Goal: Task Accomplishment & Management: Complete application form

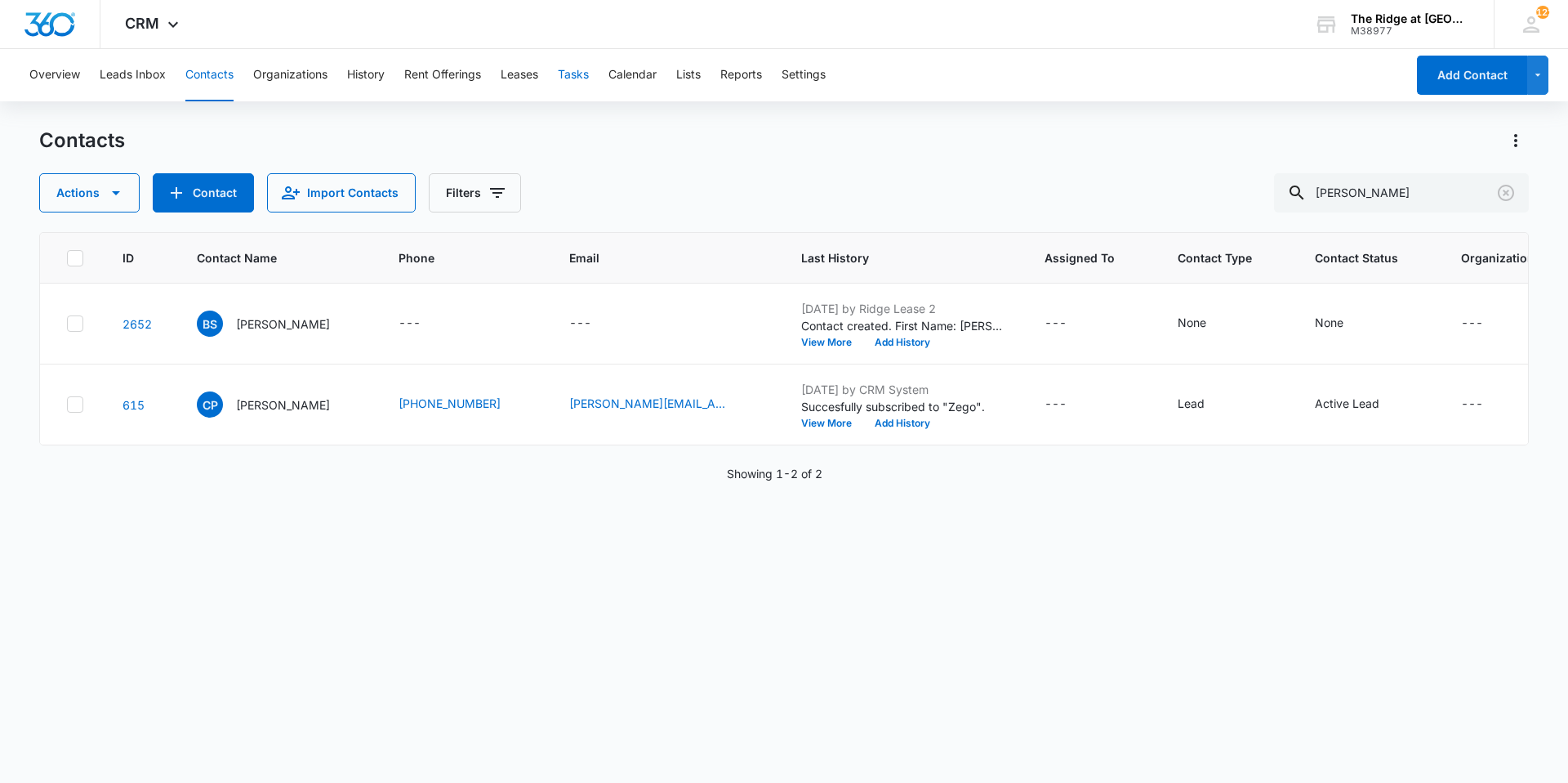
click at [587, 79] on button "Tasks" at bounding box center [573, 75] width 31 height 52
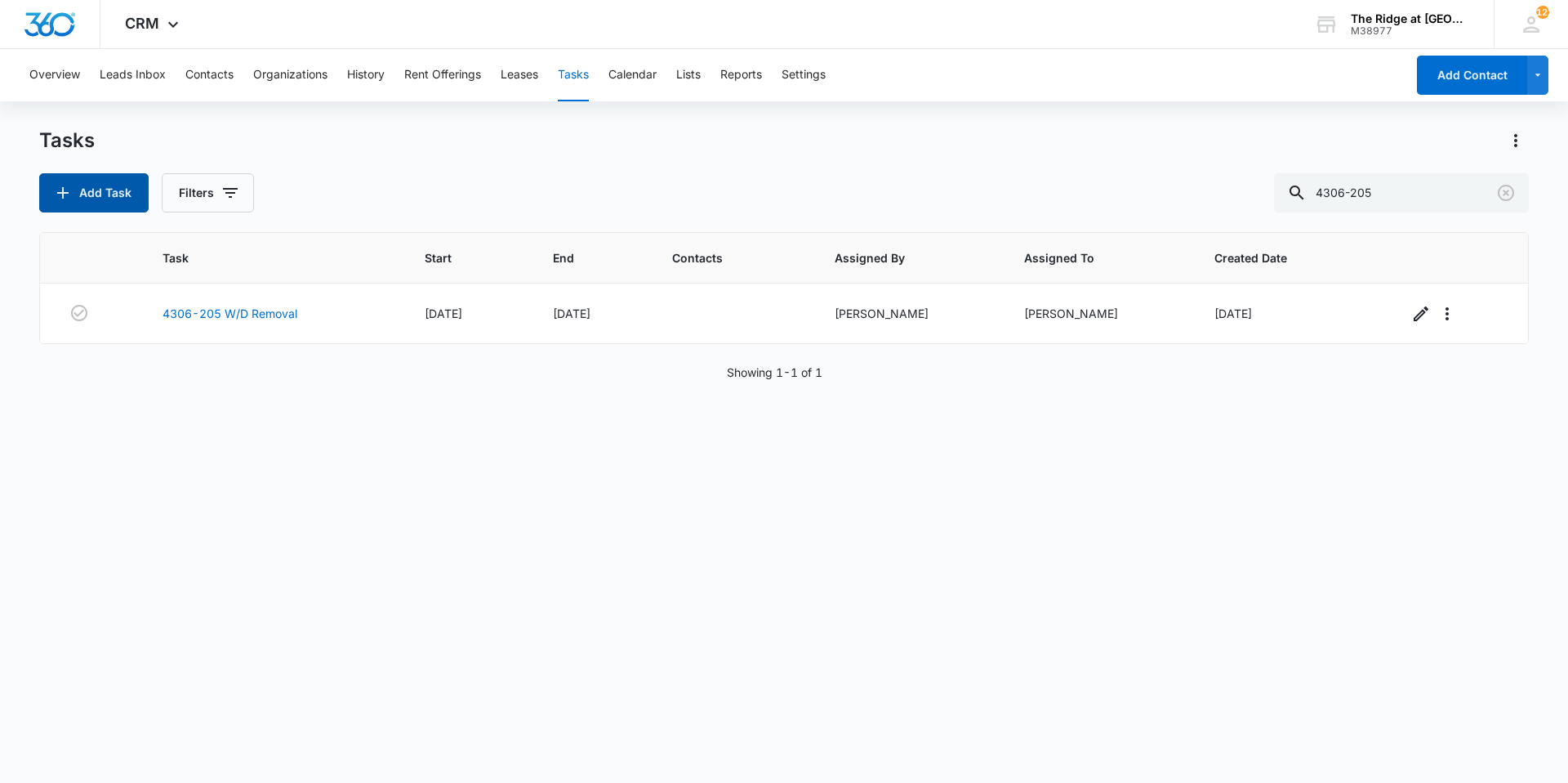
click at [110, 184] on button "Add Task" at bounding box center [94, 193] width 109 height 39
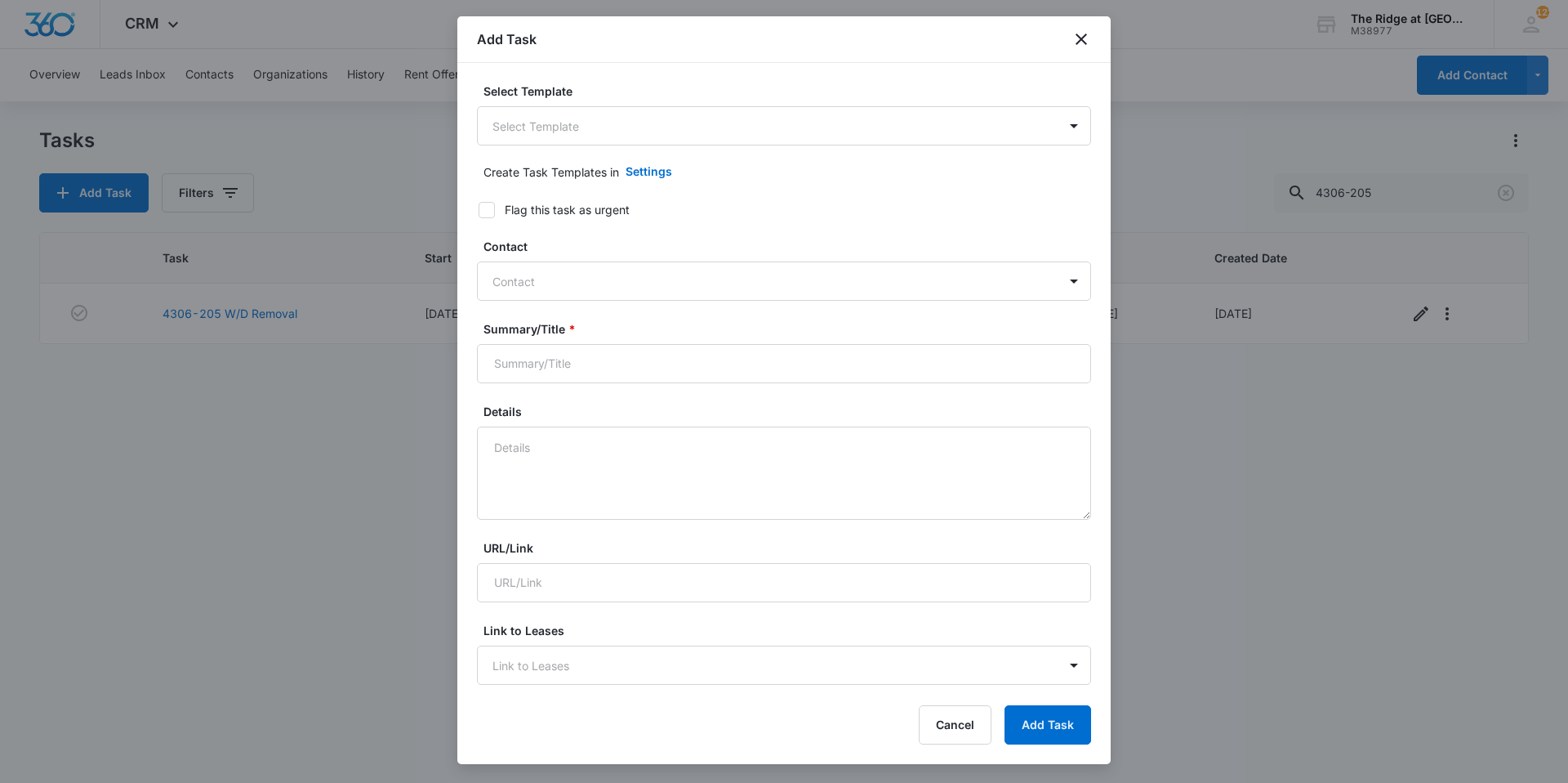
click at [617, 141] on body "CRM Apps Reputation Websites Forms CRM Email Social Content Ads Intelligence Fi…" at bounding box center [784, 392] width 1568 height 783
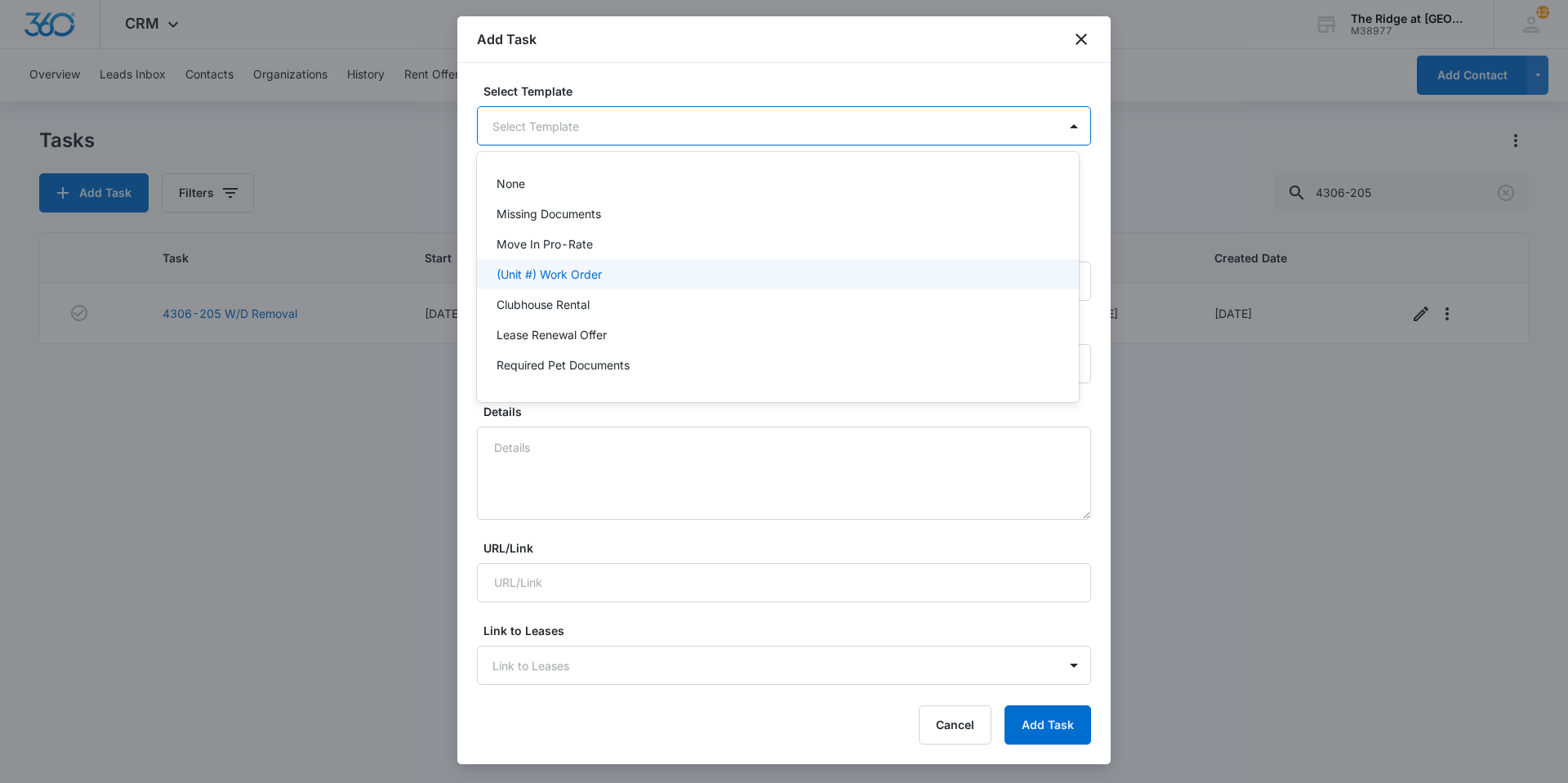
click at [577, 273] on p "(Unit #) Work Order" at bounding box center [549, 273] width 105 height 17
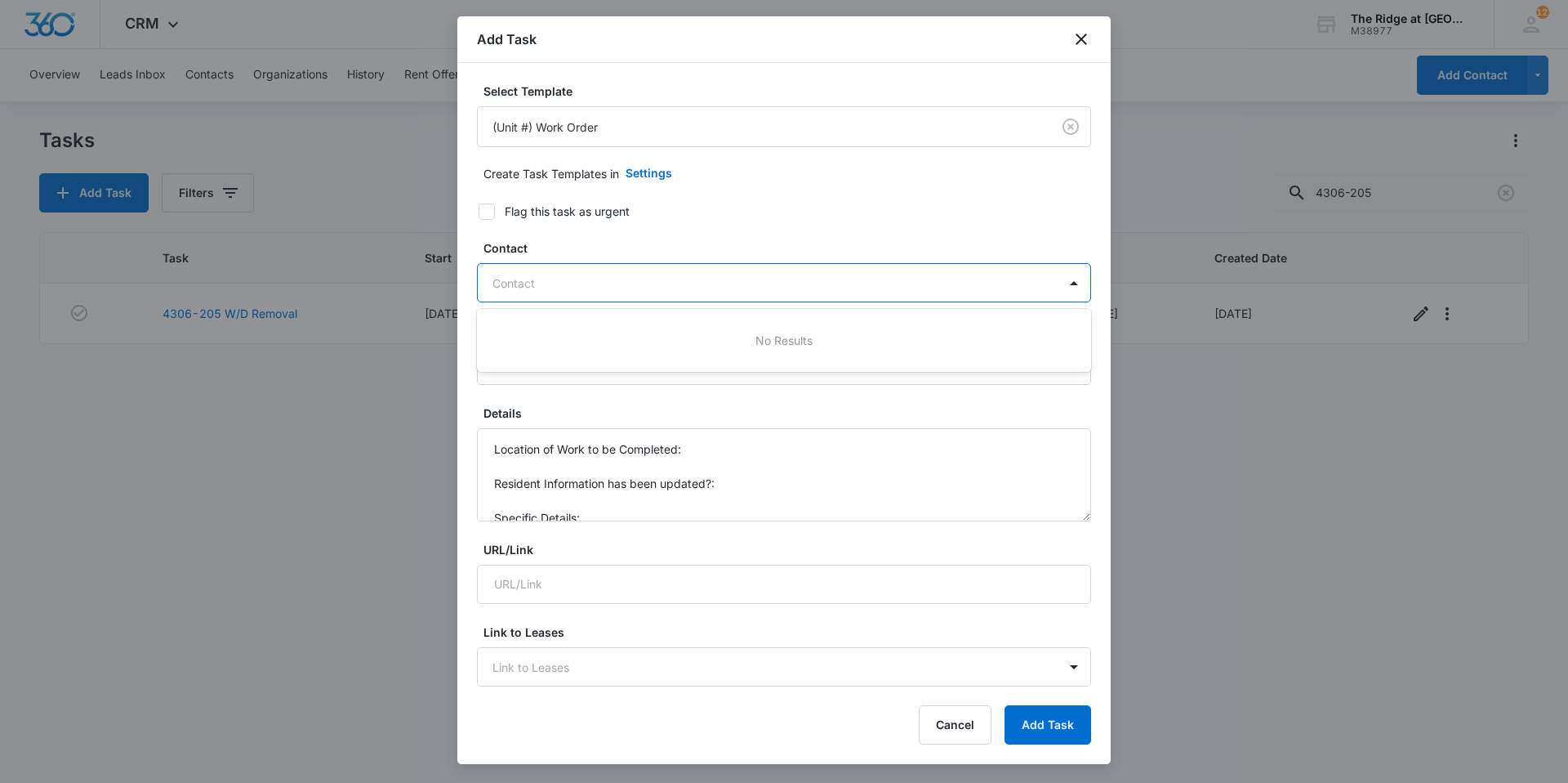
click at [536, 280] on div at bounding box center [775, 283] width 564 height 21
type input "leas"
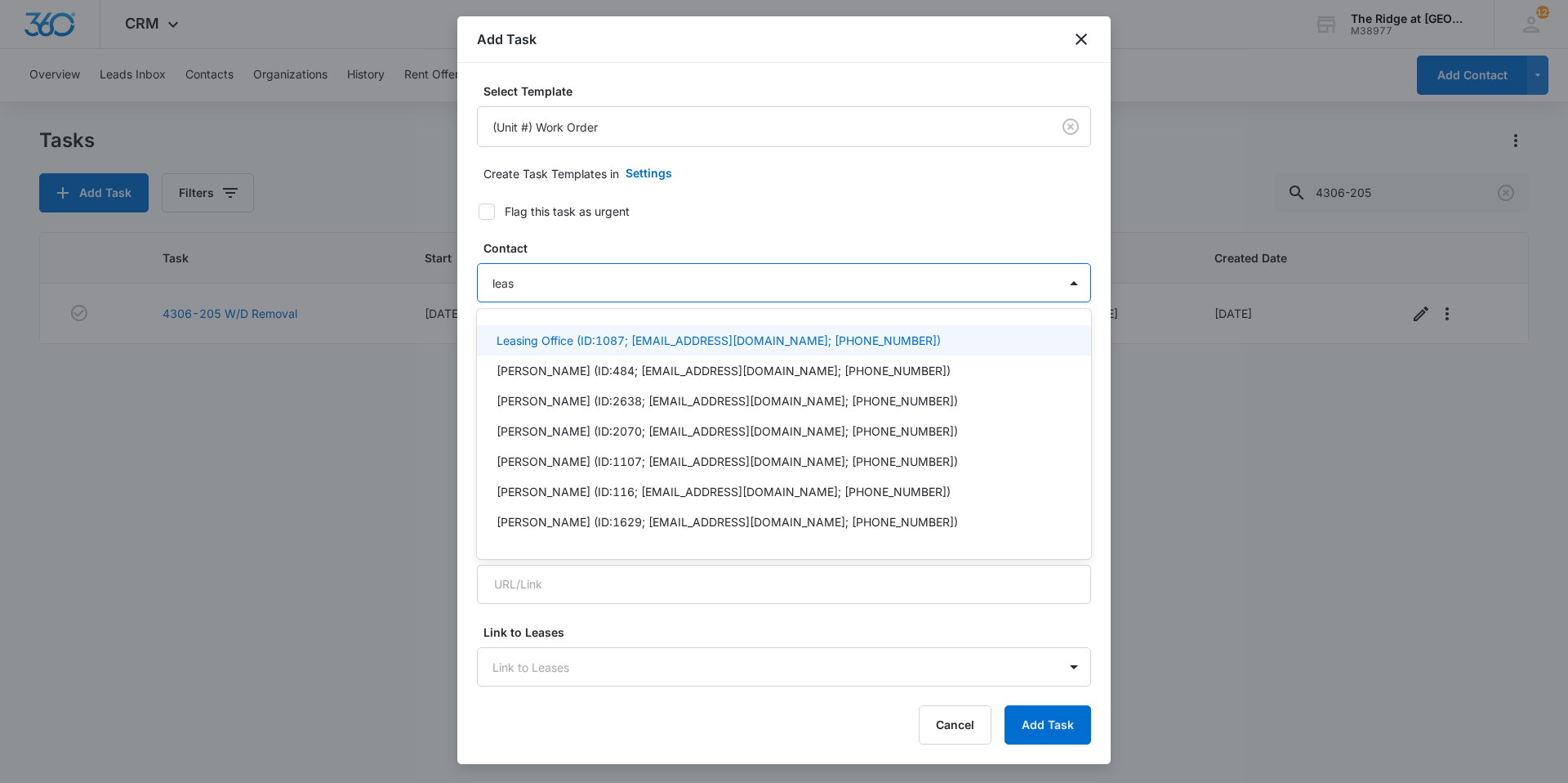
click at [534, 335] on p "Leasing Office (ID:1087; [EMAIL_ADDRESS][DOMAIN_NAME]; [PHONE_NUMBER])" at bounding box center [718, 339] width 444 height 17
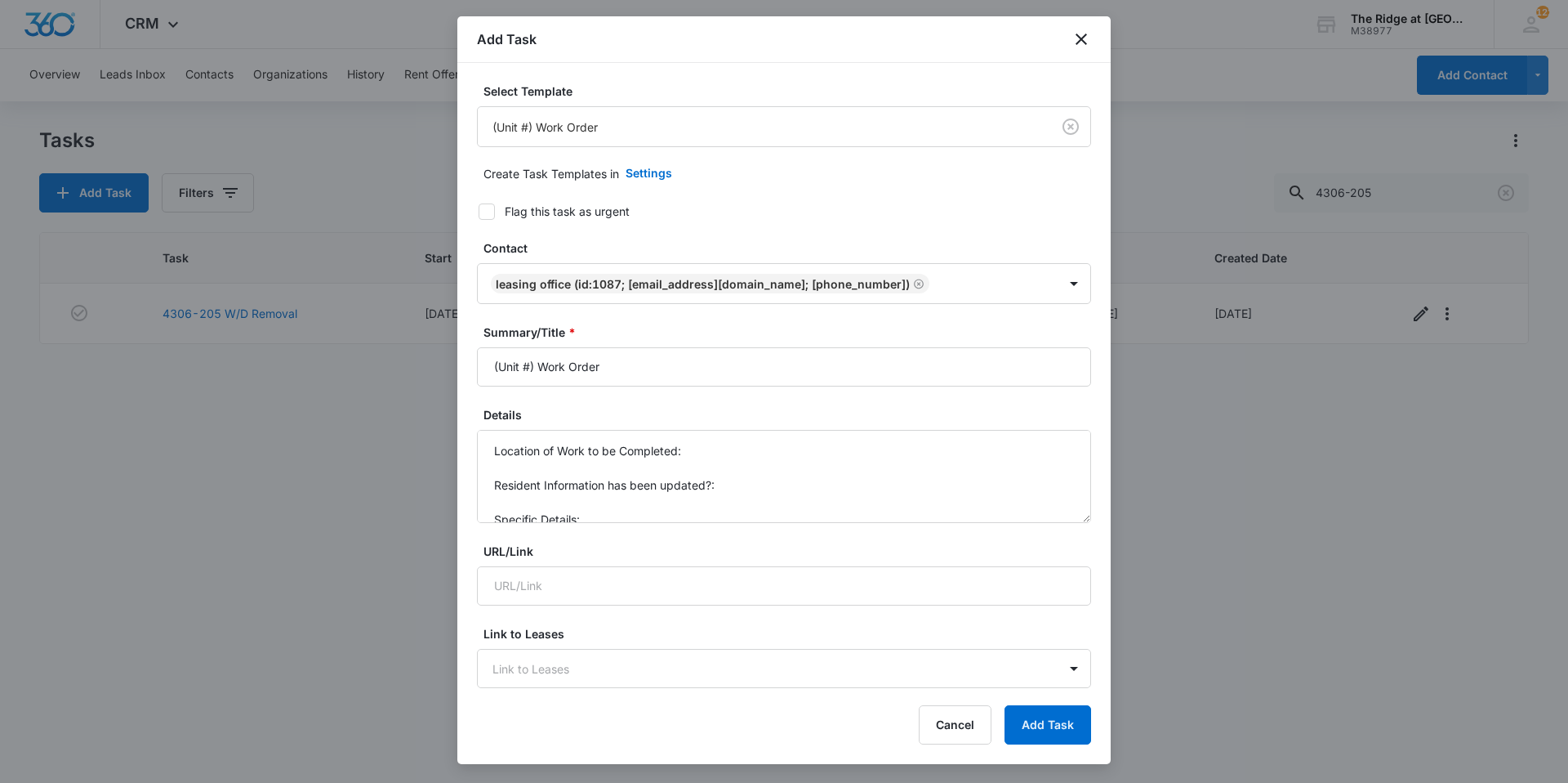
click at [569, 231] on form "Select Template (Unit #) Work Order Create Task Templates in Settings Flag this…" at bounding box center [784, 798] width 614 height 1431
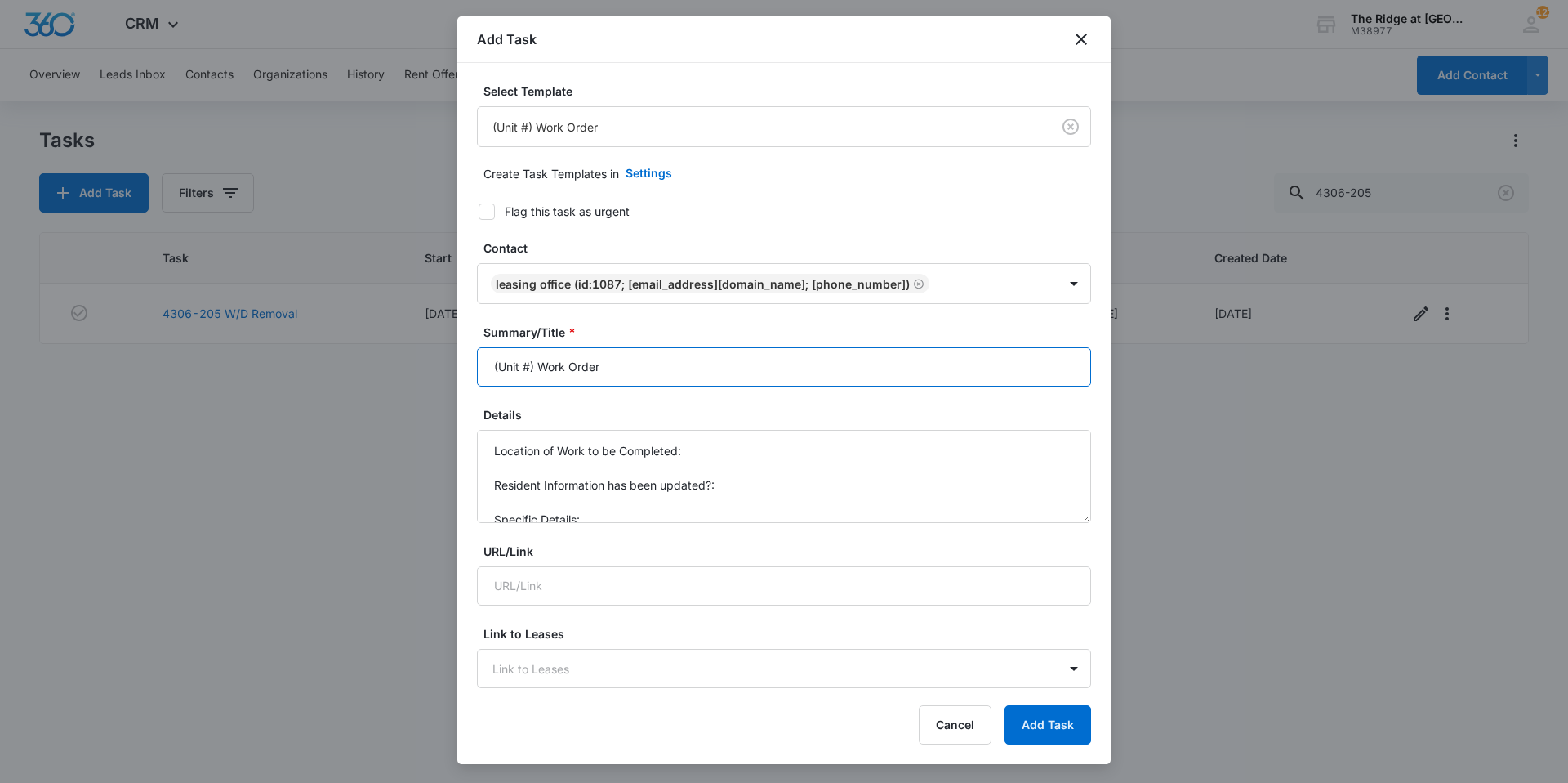
drag, startPoint x: 536, startPoint y: 373, endPoint x: 477, endPoint y: 383, distance: 59.8
click at [477, 383] on input "(Unit #) Work Order" at bounding box center [784, 367] width 614 height 39
click at [651, 358] on input "4326-207 Work Order" at bounding box center [784, 367] width 614 height 39
click at [652, 358] on input "4326-207 Work Order" at bounding box center [784, 367] width 614 height 39
type input "4326-207 Work Order A/C Unit outside of 4326-207"
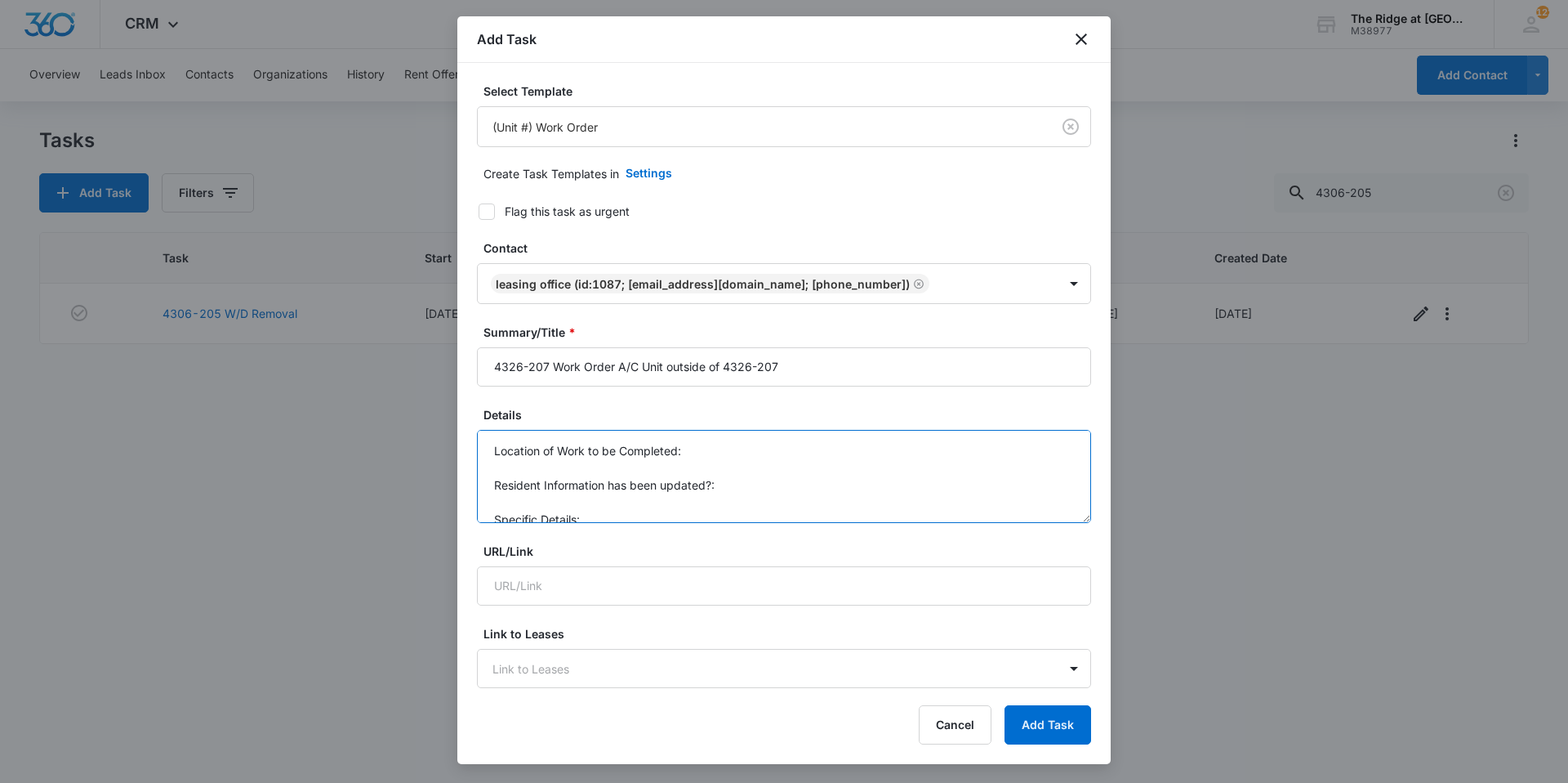
scroll to position [17, 0]
drag, startPoint x: 489, startPoint y: 451, endPoint x: 601, endPoint y: 544, distance: 145.6
click at [601, 544] on form "Select Template (Unit #) Work Order Create Task Templates in Settings Flag this…" at bounding box center [784, 798] width 614 height 1431
click at [556, 462] on textarea "Details" at bounding box center [784, 476] width 614 height 93
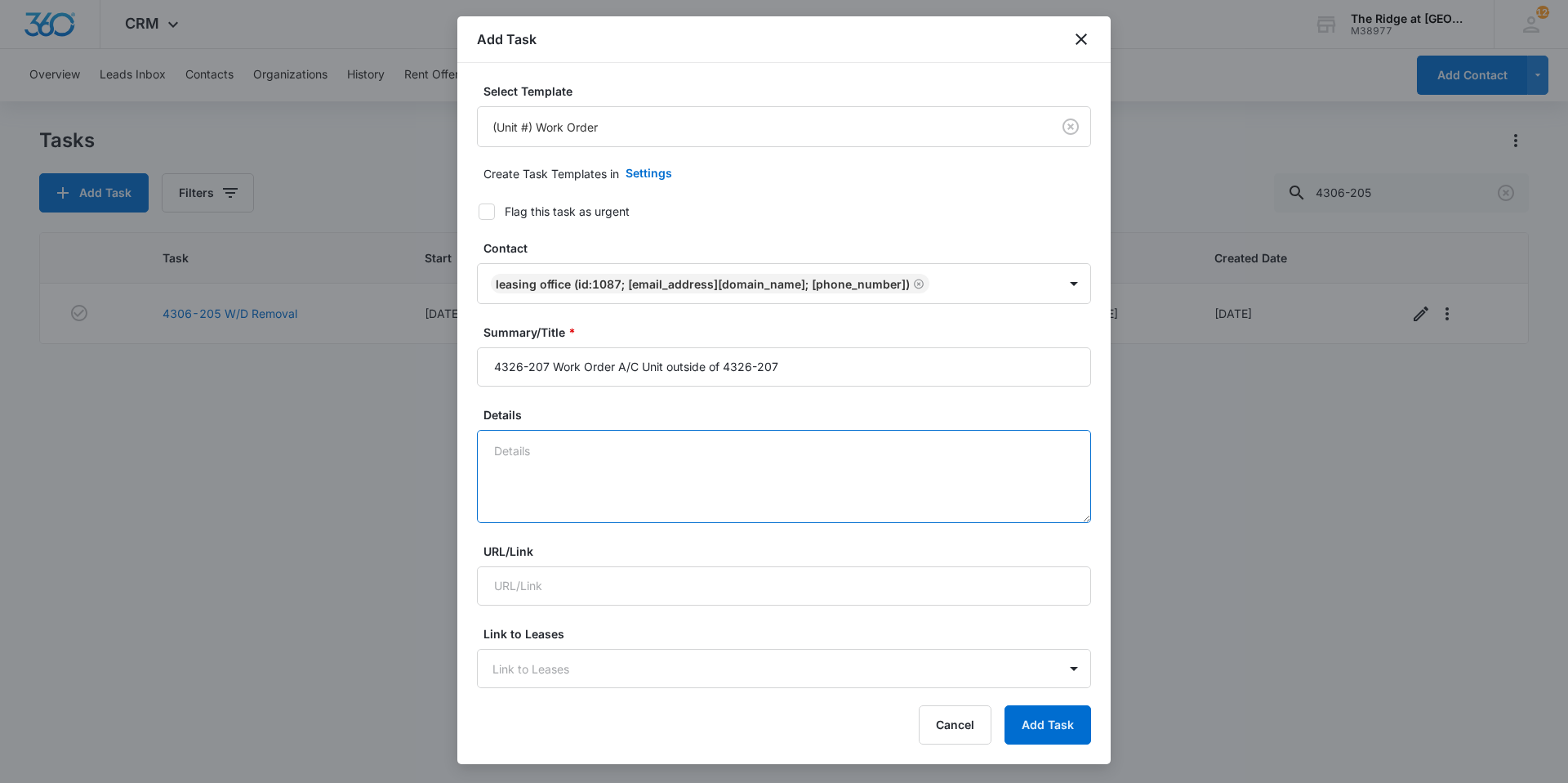
click at [556, 462] on textarea "Details" at bounding box center [784, 476] width 614 height 93
click at [759, 469] on textarea "Details" at bounding box center [784, 476] width 614 height 93
drag, startPoint x: 570, startPoint y: 445, endPoint x: 475, endPoint y: 446, distance: 95.0
click at [475, 446] on div "Select Template (Unit #) Work Order Create Task Templates in Settings Flag this…" at bounding box center [784, 376] width 653 height 626
click at [821, 457] on textarea "The exterior A/C unit fan starts/stops and makes horrible loud noises." at bounding box center [784, 476] width 614 height 93
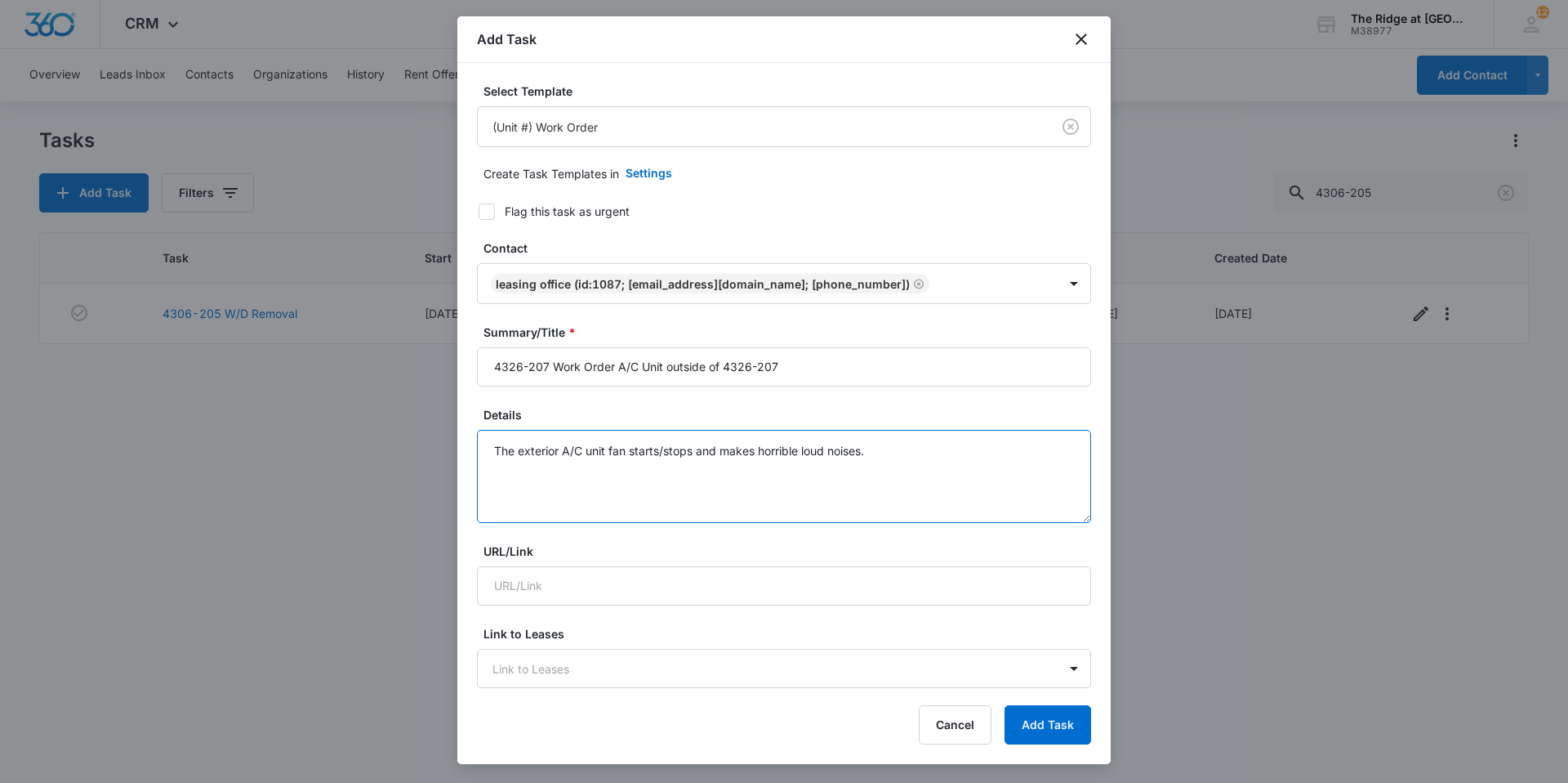
click at [827, 453] on textarea "The exterior A/C unit fan starts/stops and makes horrible loud noises." at bounding box center [784, 476] width 614 height 93
click at [954, 450] on textarea "The exterior A/C unit fan starts/stops and makes horrible loud scary noises." at bounding box center [784, 476] width 614 height 93
click at [797, 451] on textarea "The exterior A/C unit fan starts/stops and makes horrible loud scary noises. Re…" at bounding box center [784, 476] width 614 height 93
click at [899, 451] on textarea "The exterior A/C unit fan starts/stops and makes horribly loud scary noises. Re…" at bounding box center [784, 476] width 614 height 93
click at [1051, 451] on textarea "The exterior A/C unit fan starts/stops and makes horribly loud scary noises. Re…" at bounding box center [784, 476] width 614 height 93
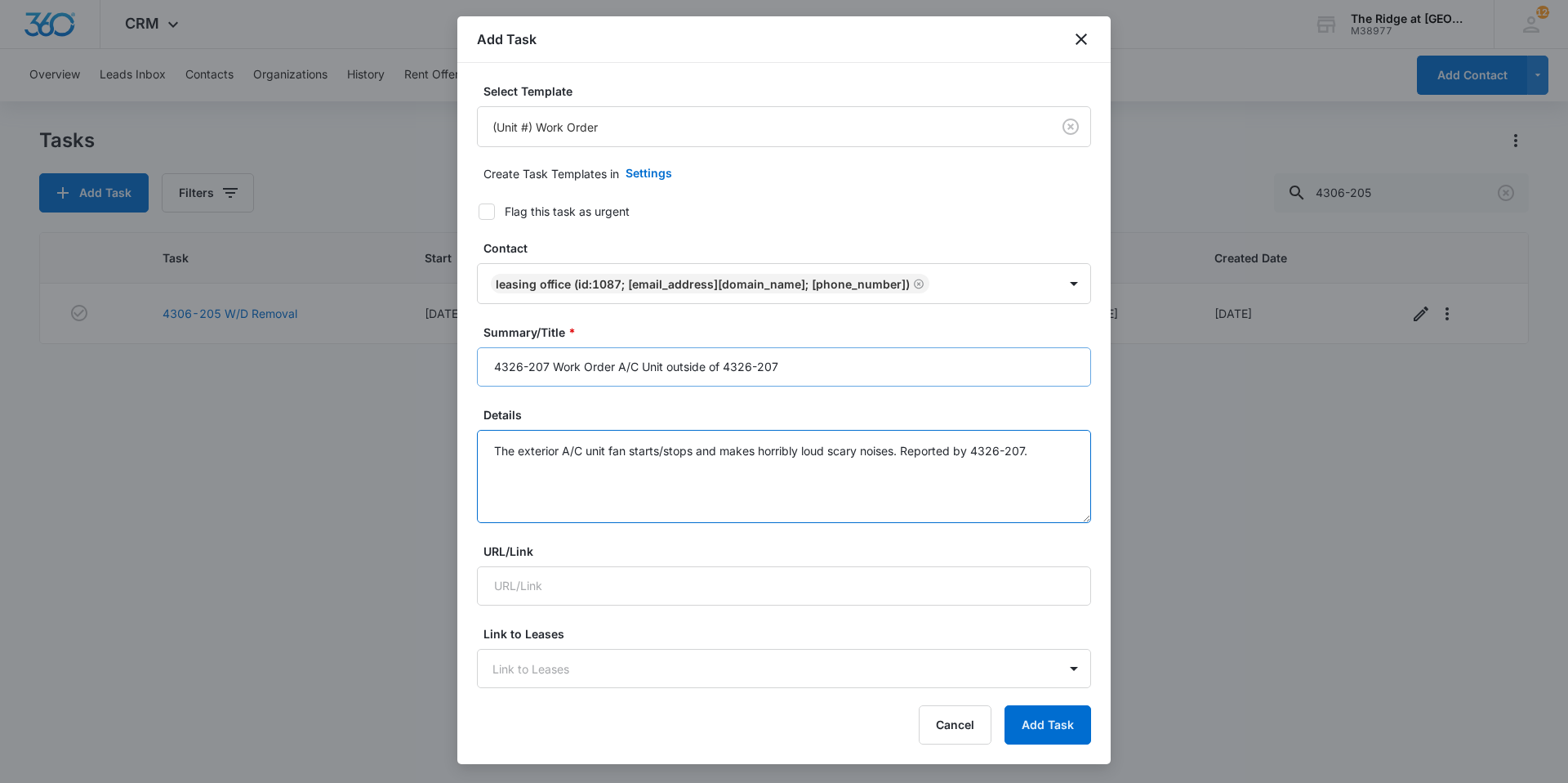
type textarea "The exterior A/C unit fan starts/stops and makes horribly loud scary noises. Re…"
drag, startPoint x: 550, startPoint y: 360, endPoint x: 478, endPoint y: 362, distance: 72.0
click at [478, 362] on input "4326-207 Work Order A/C Unit outside of 4326-207" at bounding box center [784, 367] width 614 height 39
click at [741, 363] on input "Work Order A/C Unit outside of 4326-207" at bounding box center [784, 367] width 614 height 39
click at [558, 368] on input "Work Order A/C Unit outside of 4326-207" at bounding box center [784, 367] width 614 height 39
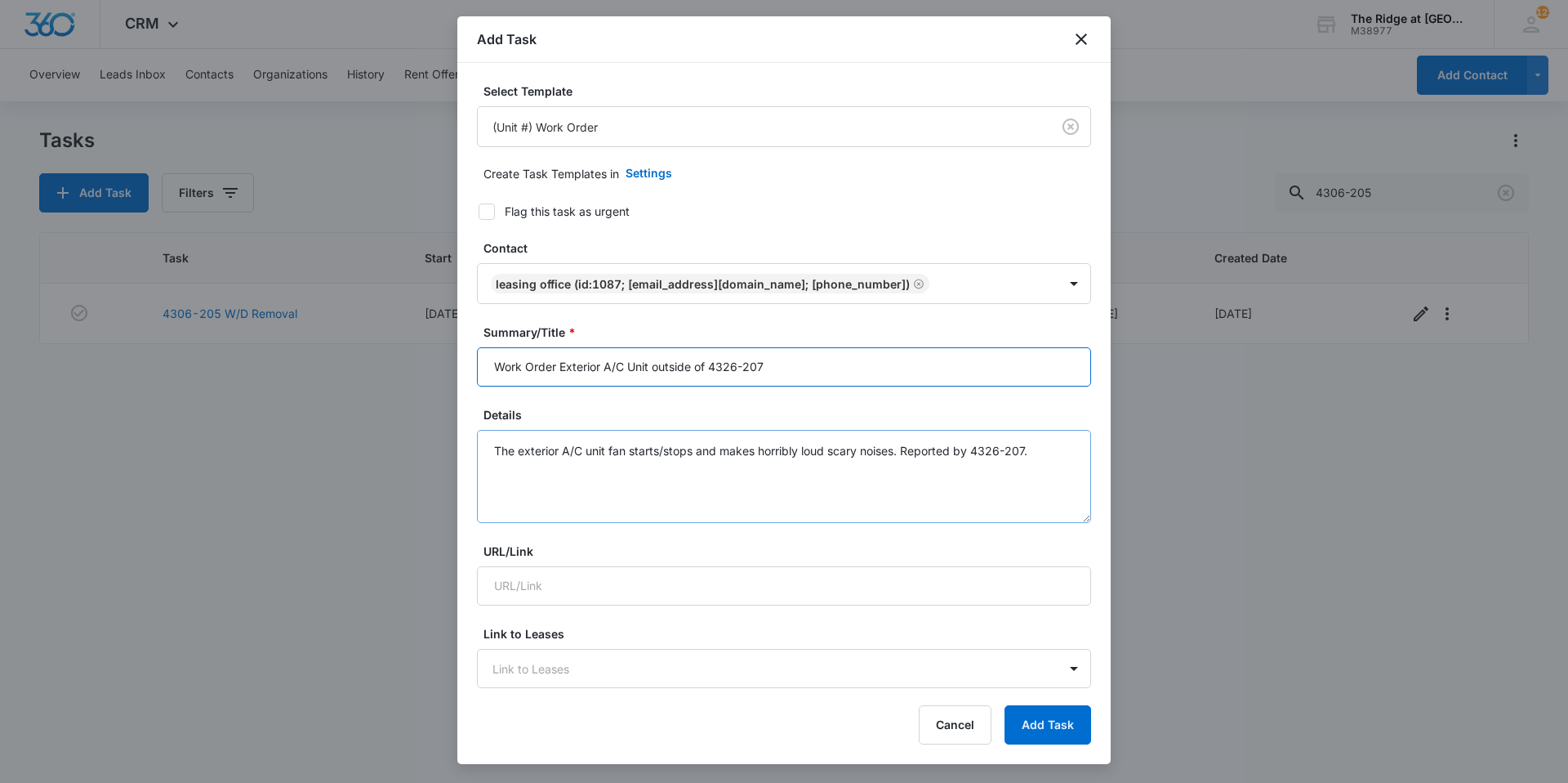
type input "Work Order Exterior A/C Unit outside of 4326-207"
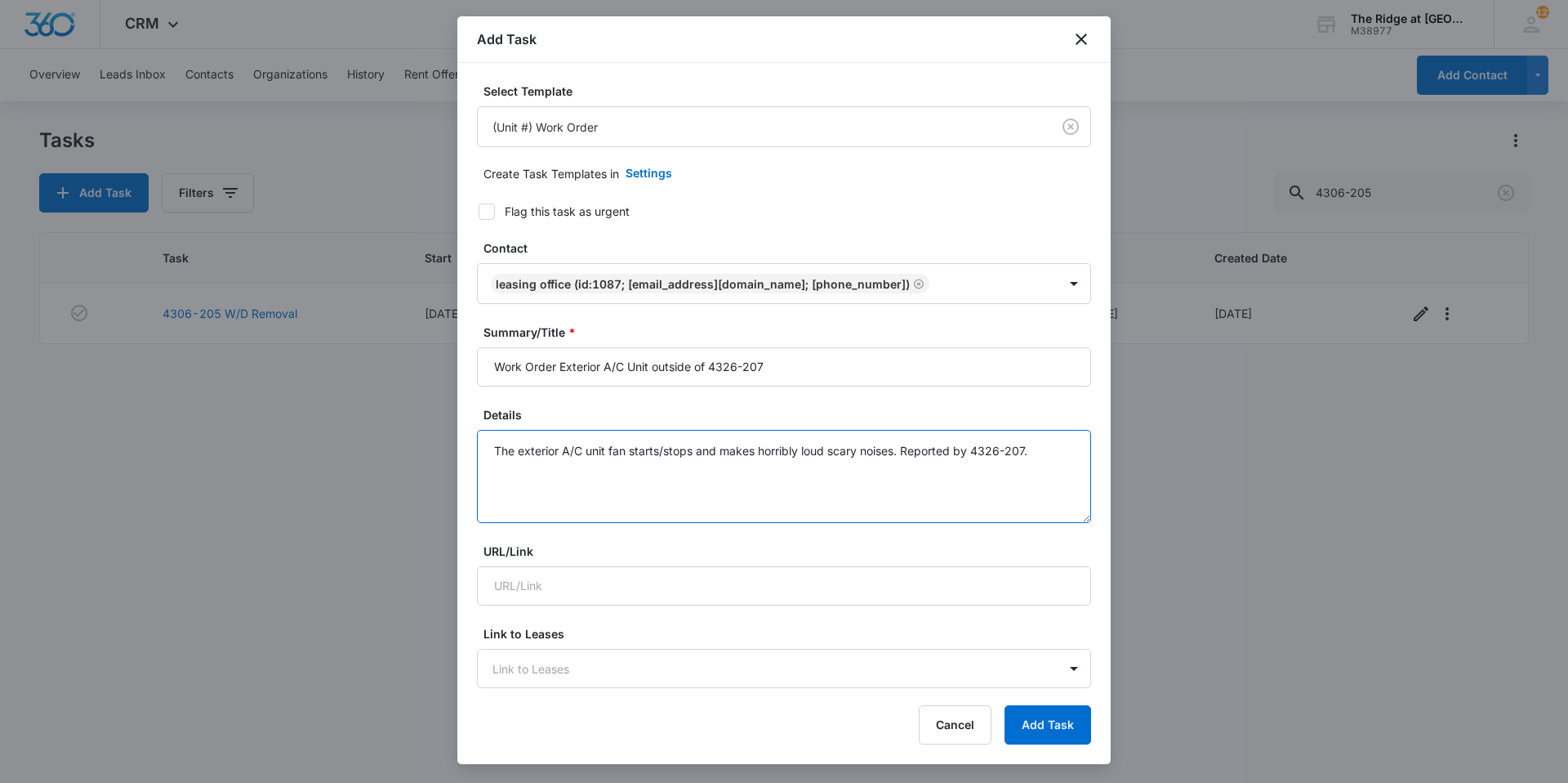
click at [717, 488] on textarea "The exterior A/C unit fan starts/stops and makes horribly loud scary noises. Re…" at bounding box center [784, 476] width 614 height 93
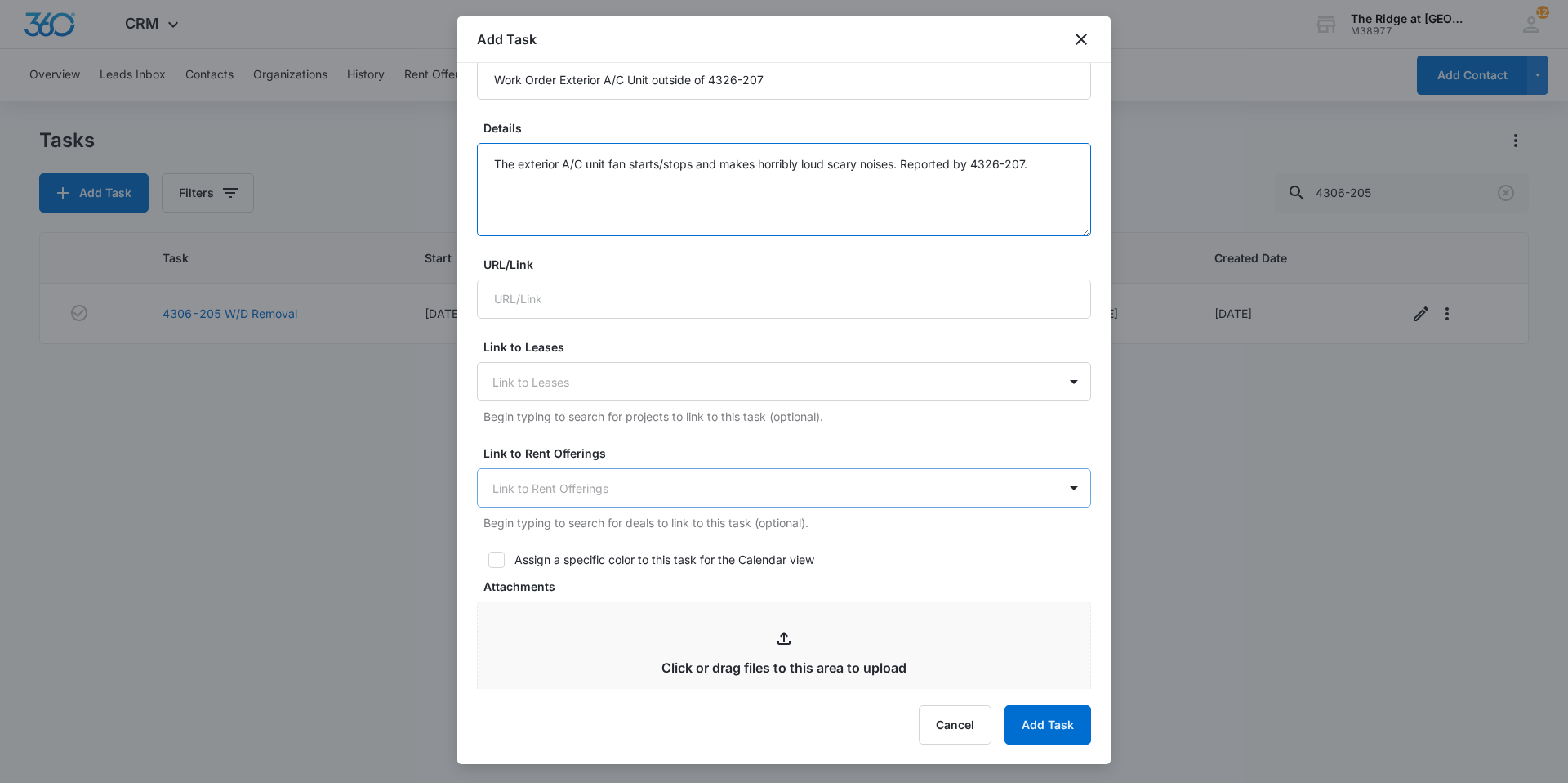
scroll to position [490, 0]
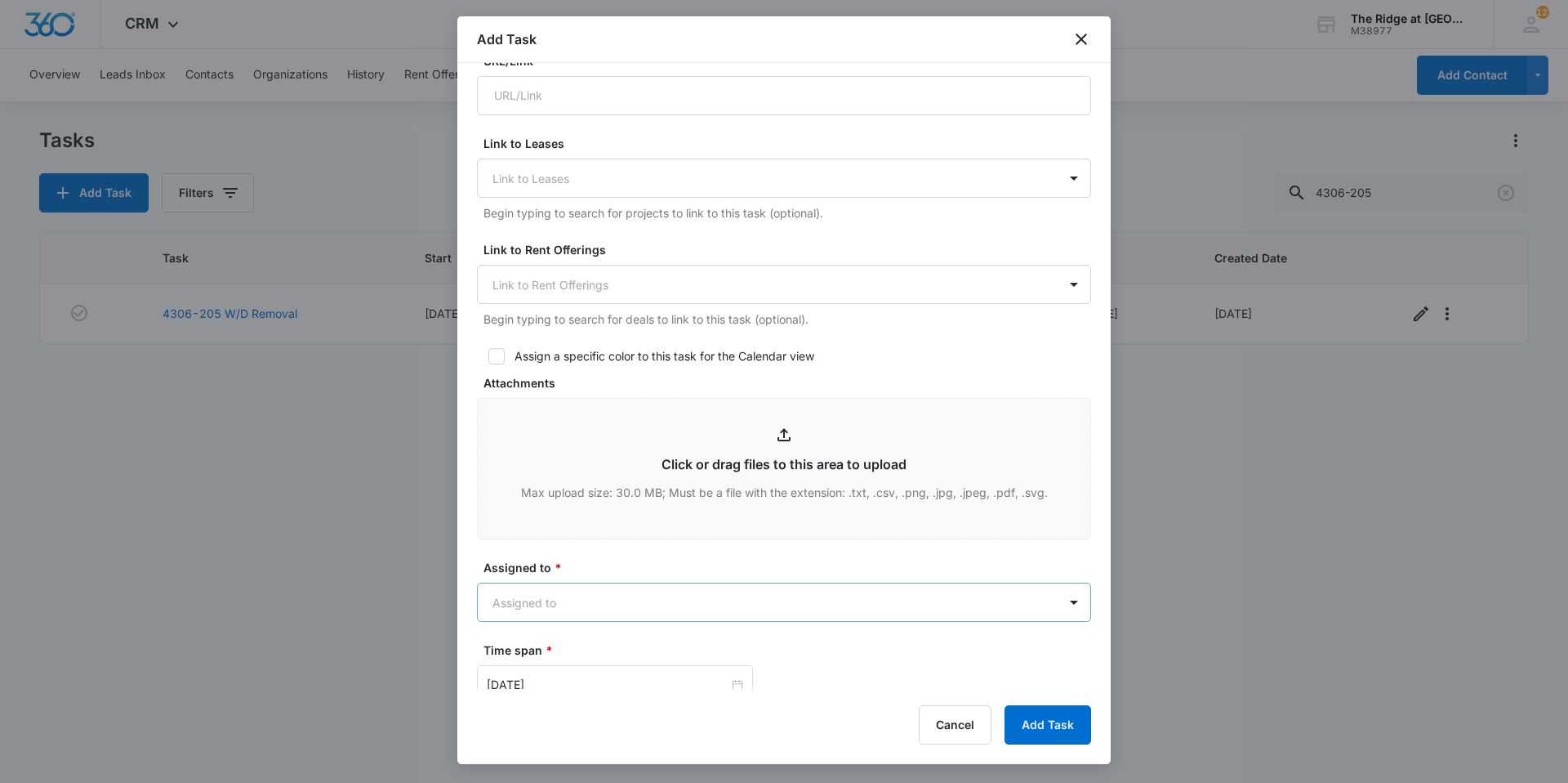
click at [631, 600] on body "CRM Apps Reputation Websites Forms CRM Email Social Content Ads Intelligence Fi…" at bounding box center [784, 392] width 1568 height 783
type input "[PERSON_NAME]"
click at [613, 650] on div "[PERSON_NAME]" at bounding box center [778, 660] width 602 height 31
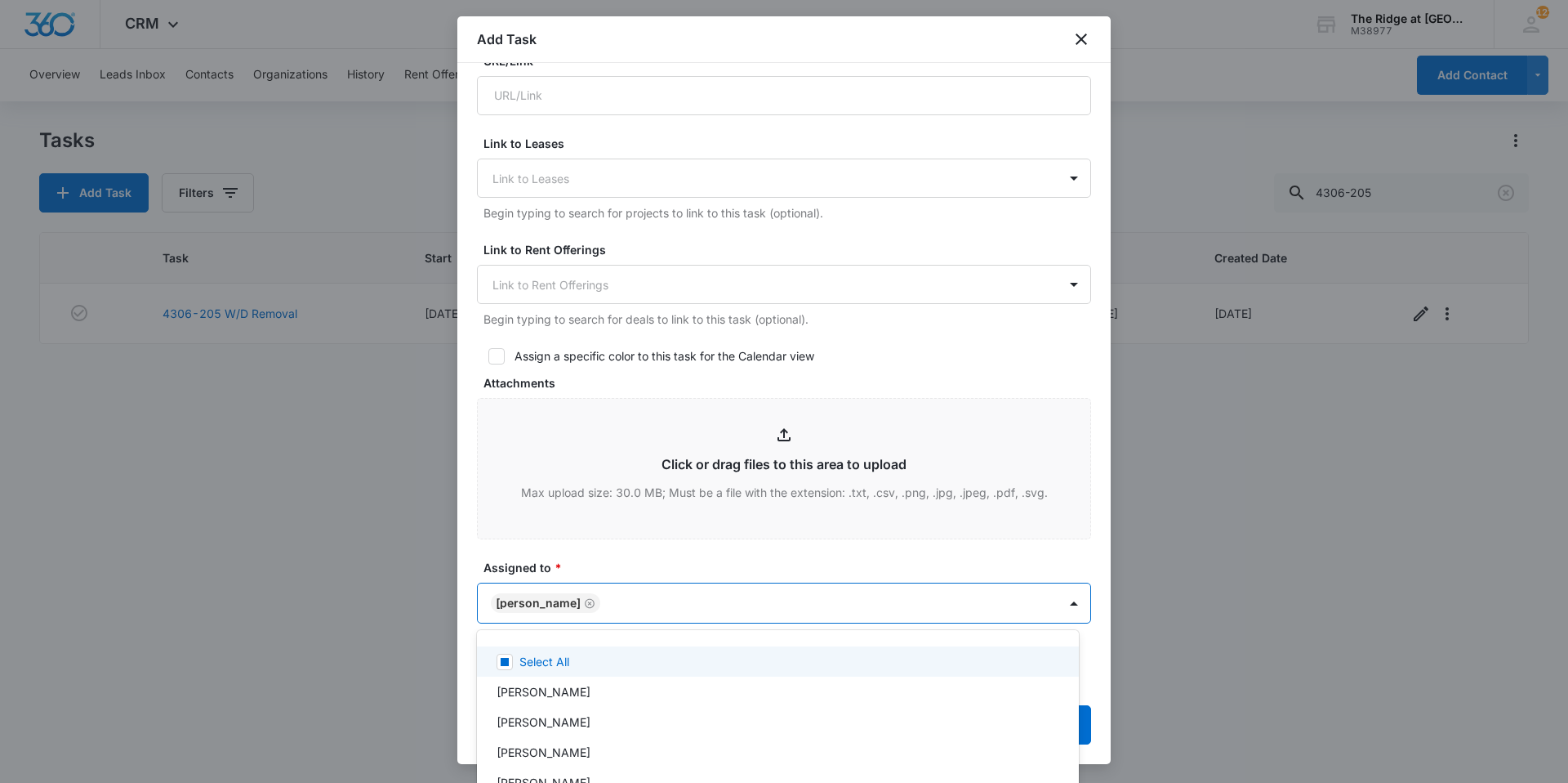
click at [627, 562] on div at bounding box center [784, 392] width 1568 height 783
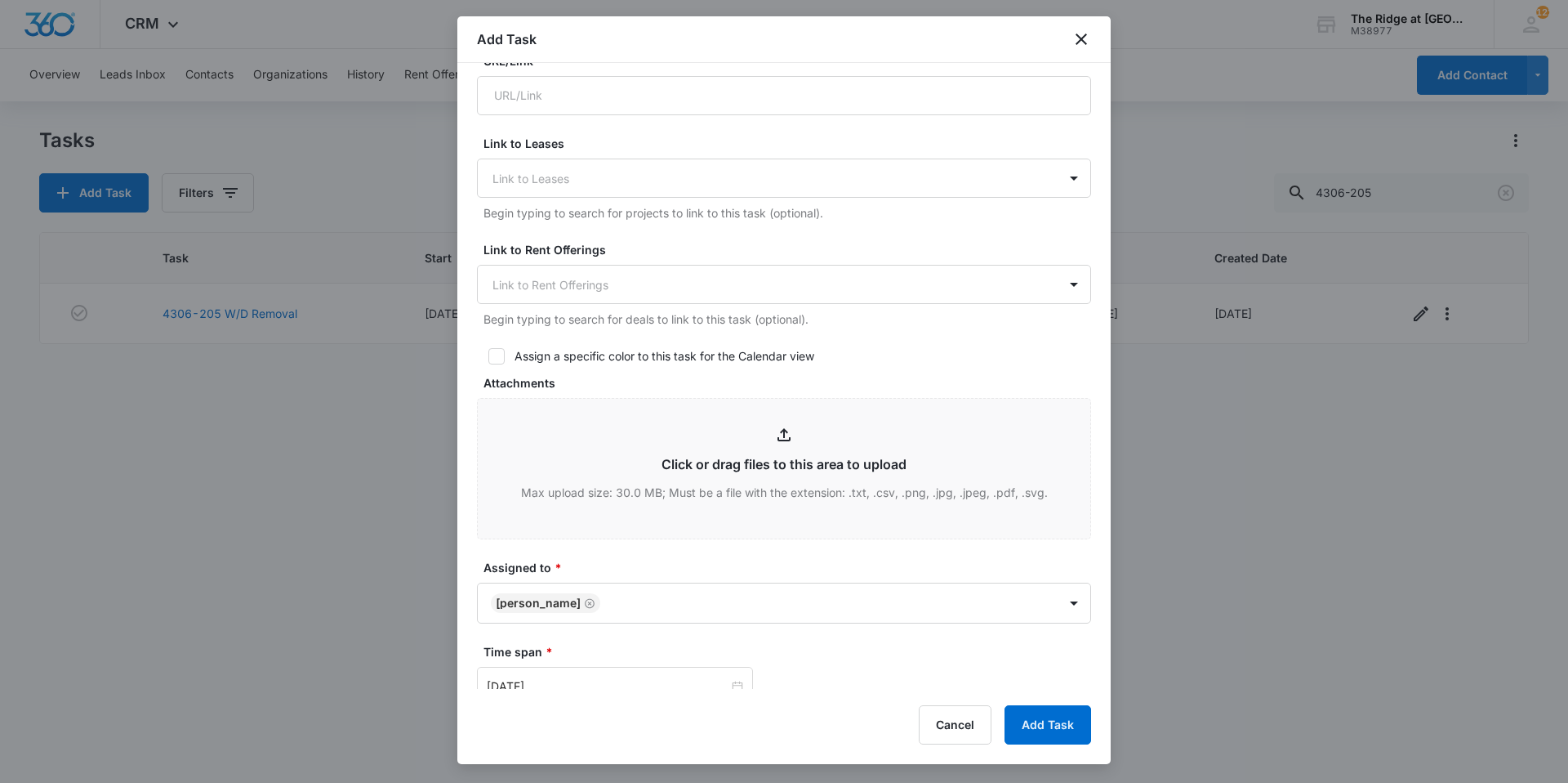
scroll to position [818, 0]
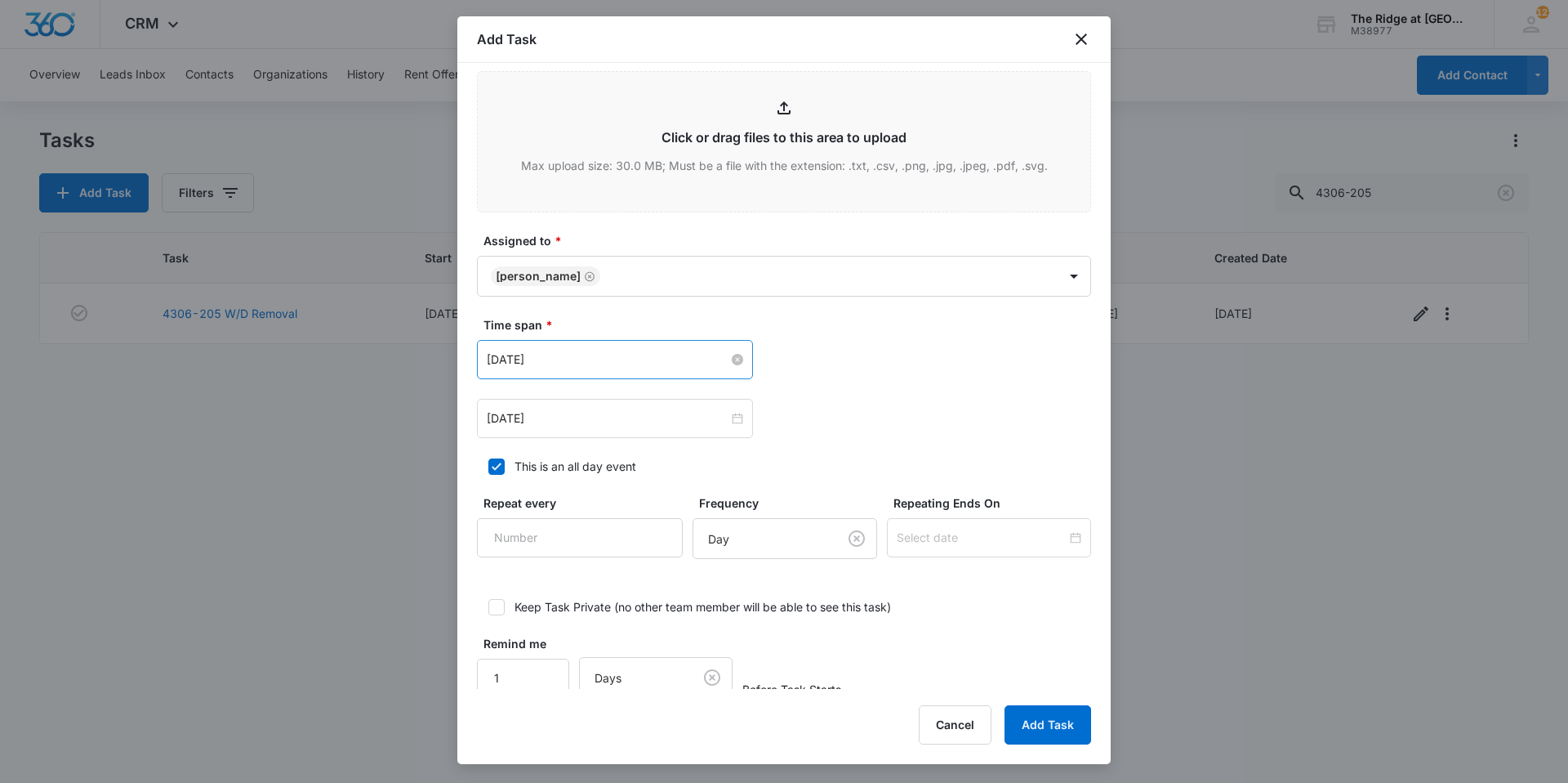
click at [591, 358] on input "[DATE]" at bounding box center [607, 360] width 241 height 18
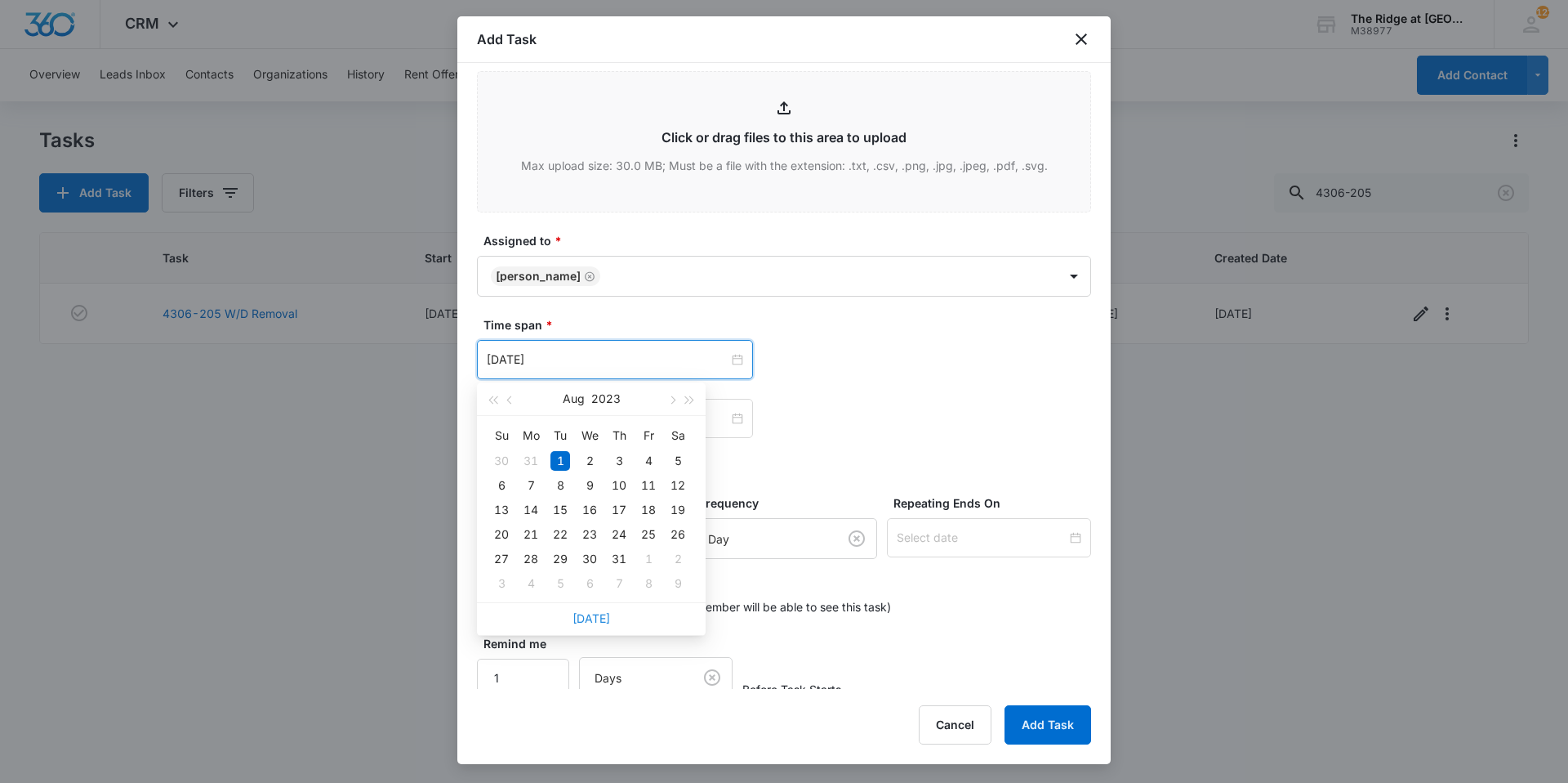
click at [583, 617] on link "[DATE]" at bounding box center [591, 618] width 37 height 14
type input "[DATE]"
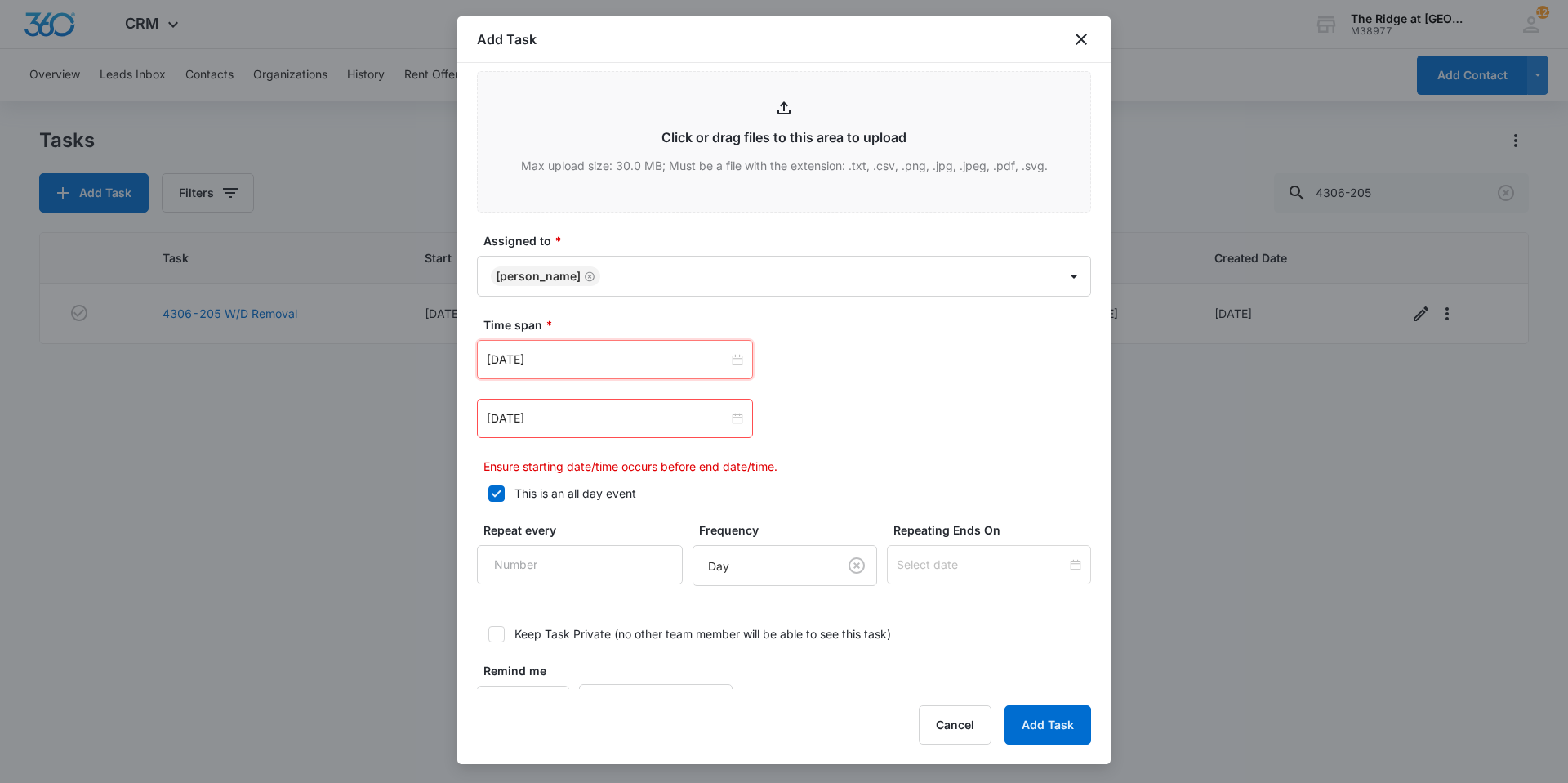
click at [821, 380] on div "[DATE] [DATE] Su Mo Tu We Th Fr Sa 31 1 2 3 4 5 6 7 8 9 10 11 12 13 14 15 16 17…" at bounding box center [784, 407] width 614 height 135
click at [627, 435] on div "[DATE]" at bounding box center [615, 418] width 276 height 39
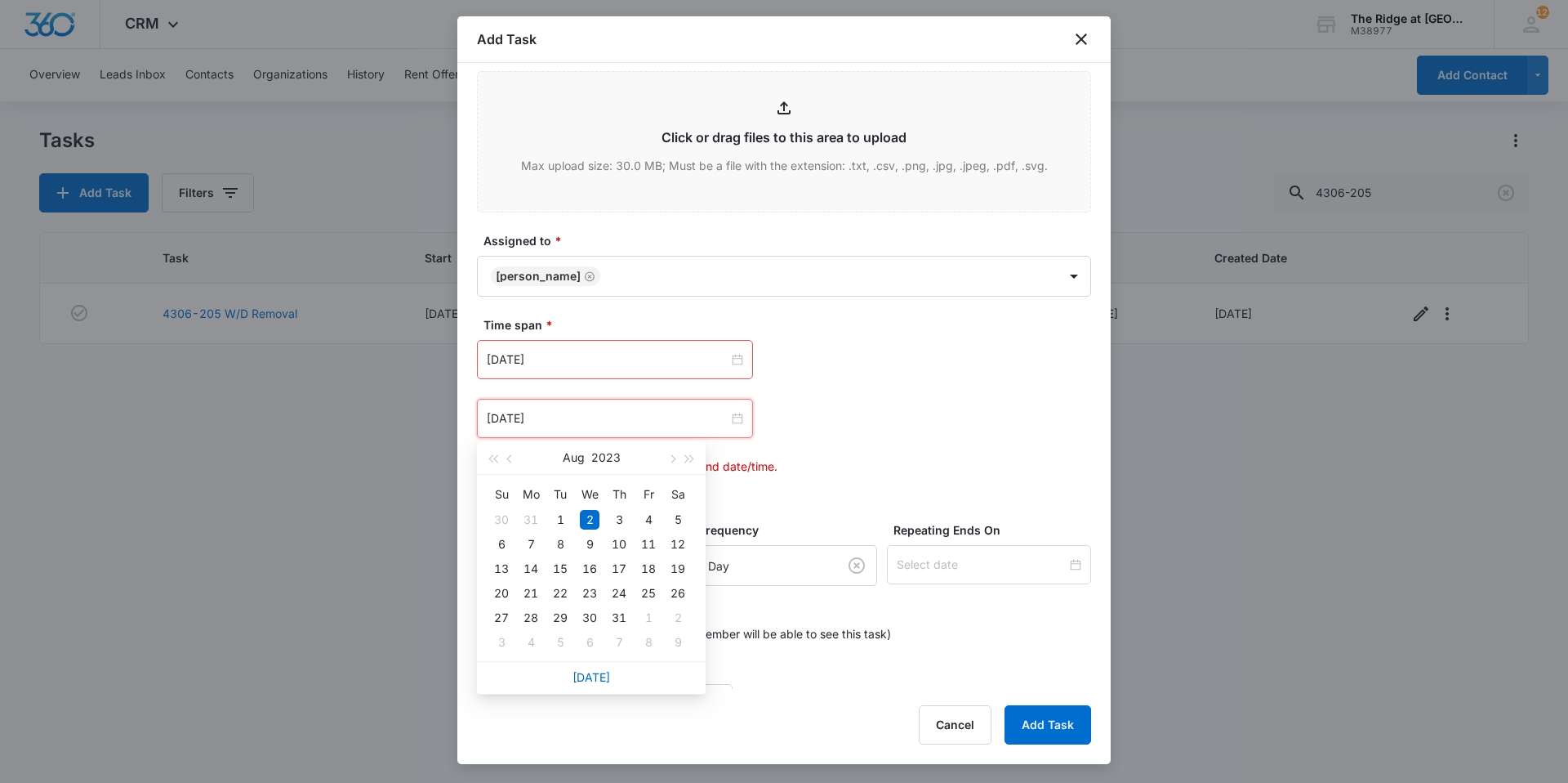
click at [585, 669] on div "[DATE]" at bounding box center [591, 676] width 229 height 33
click at [585, 676] on link "[DATE]" at bounding box center [591, 677] width 37 height 14
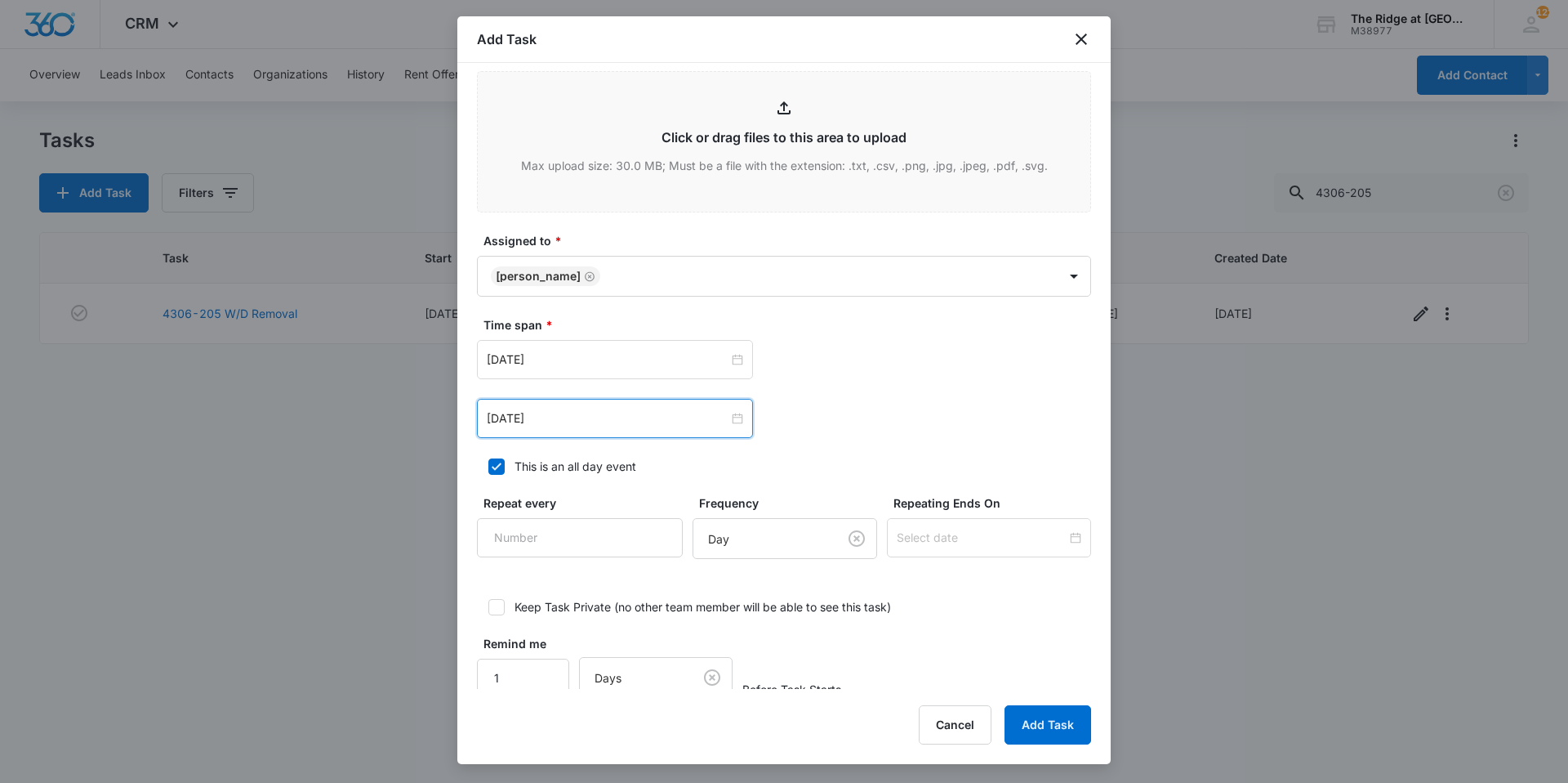
click at [639, 429] on div "[DATE]" at bounding box center [615, 418] width 276 height 39
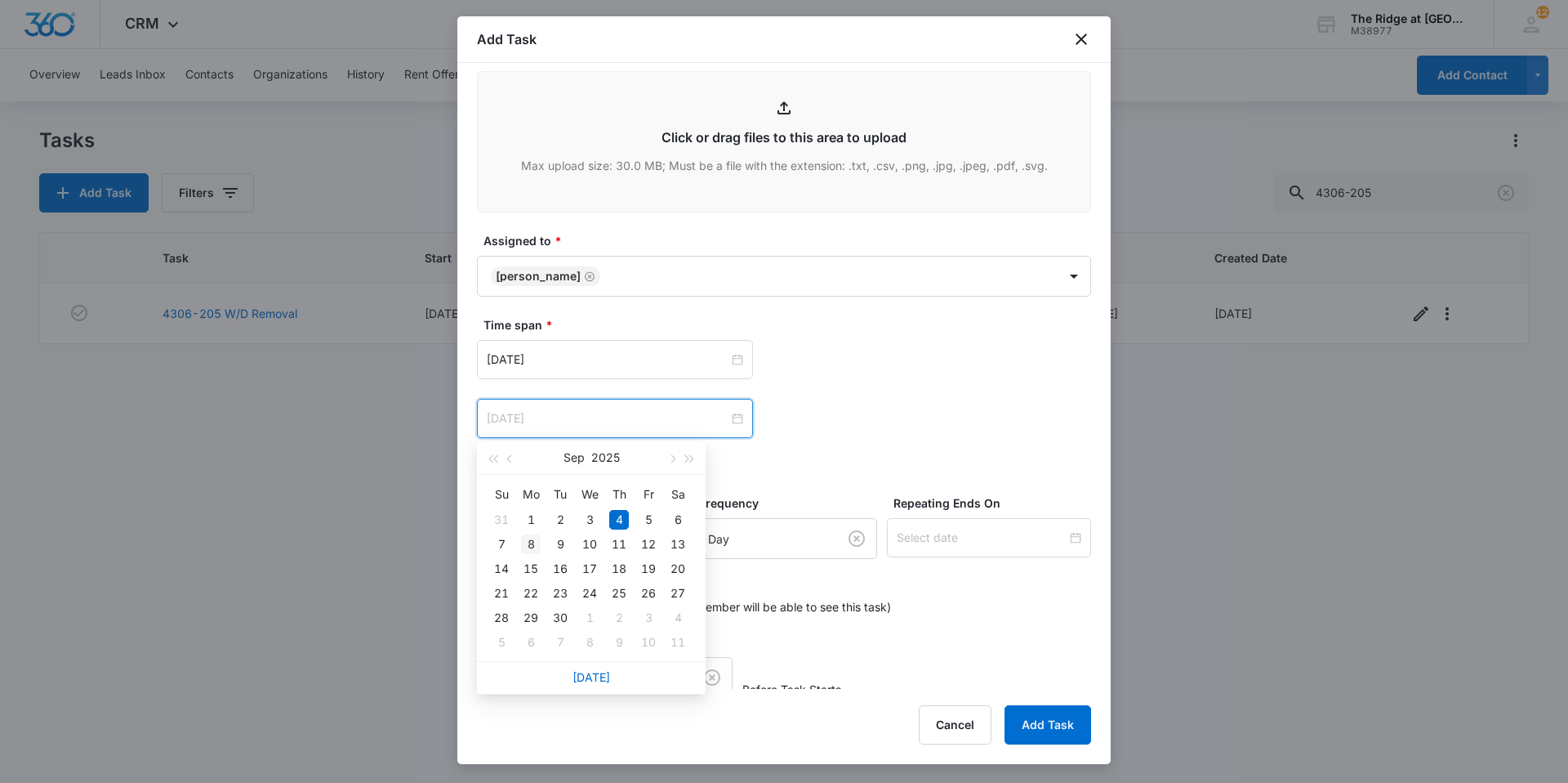
type input "[DATE]"
click at [537, 549] on div "8" at bounding box center [531, 544] width 20 height 20
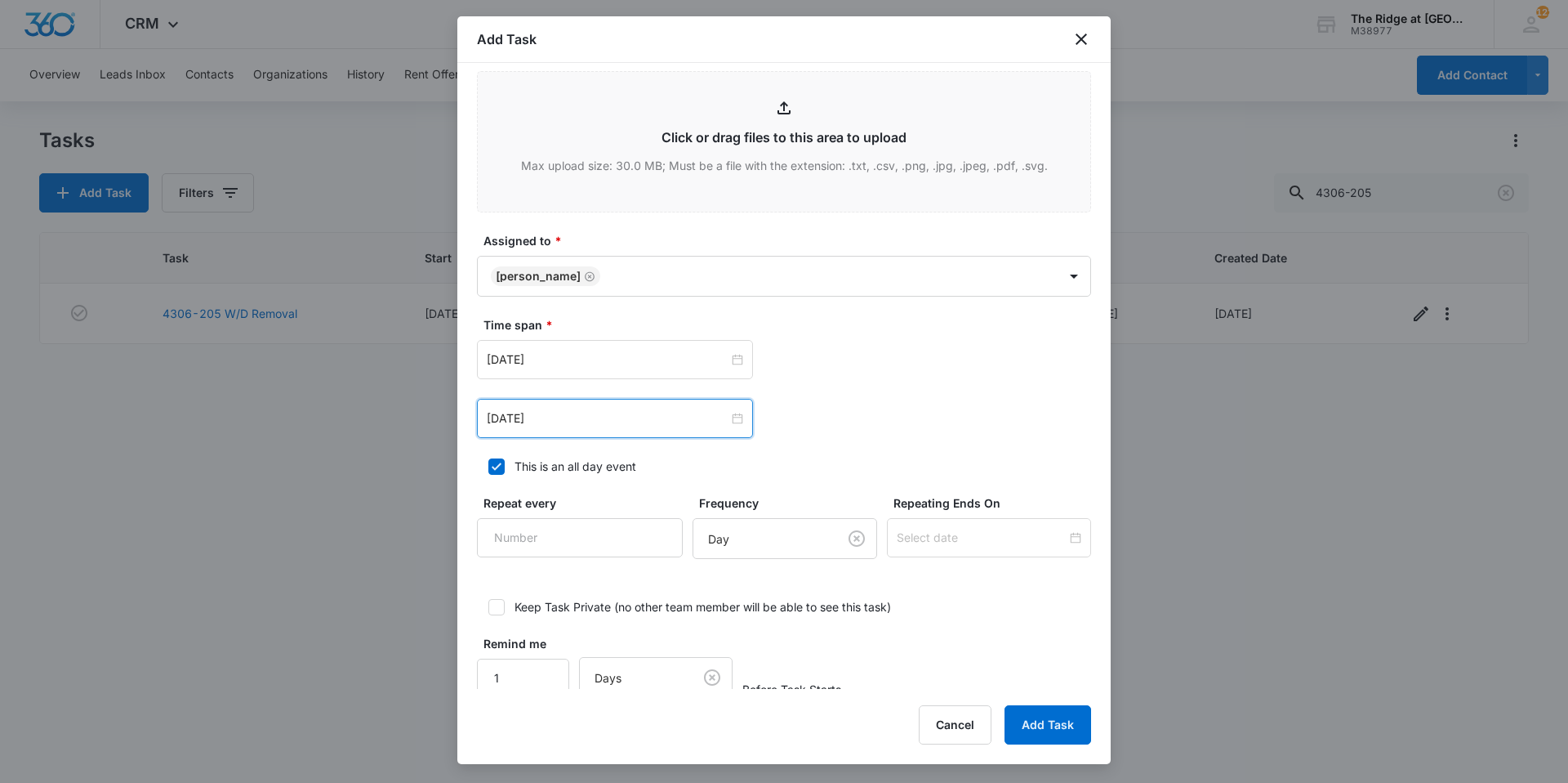
click at [908, 370] on div "[DATE] [DATE] Su Mo Tu We Th Fr Sa 31 1 2 3 4 5 6 7 8 9 10 11 12 13 14 15 16 17…" at bounding box center [784, 360] width 614 height 39
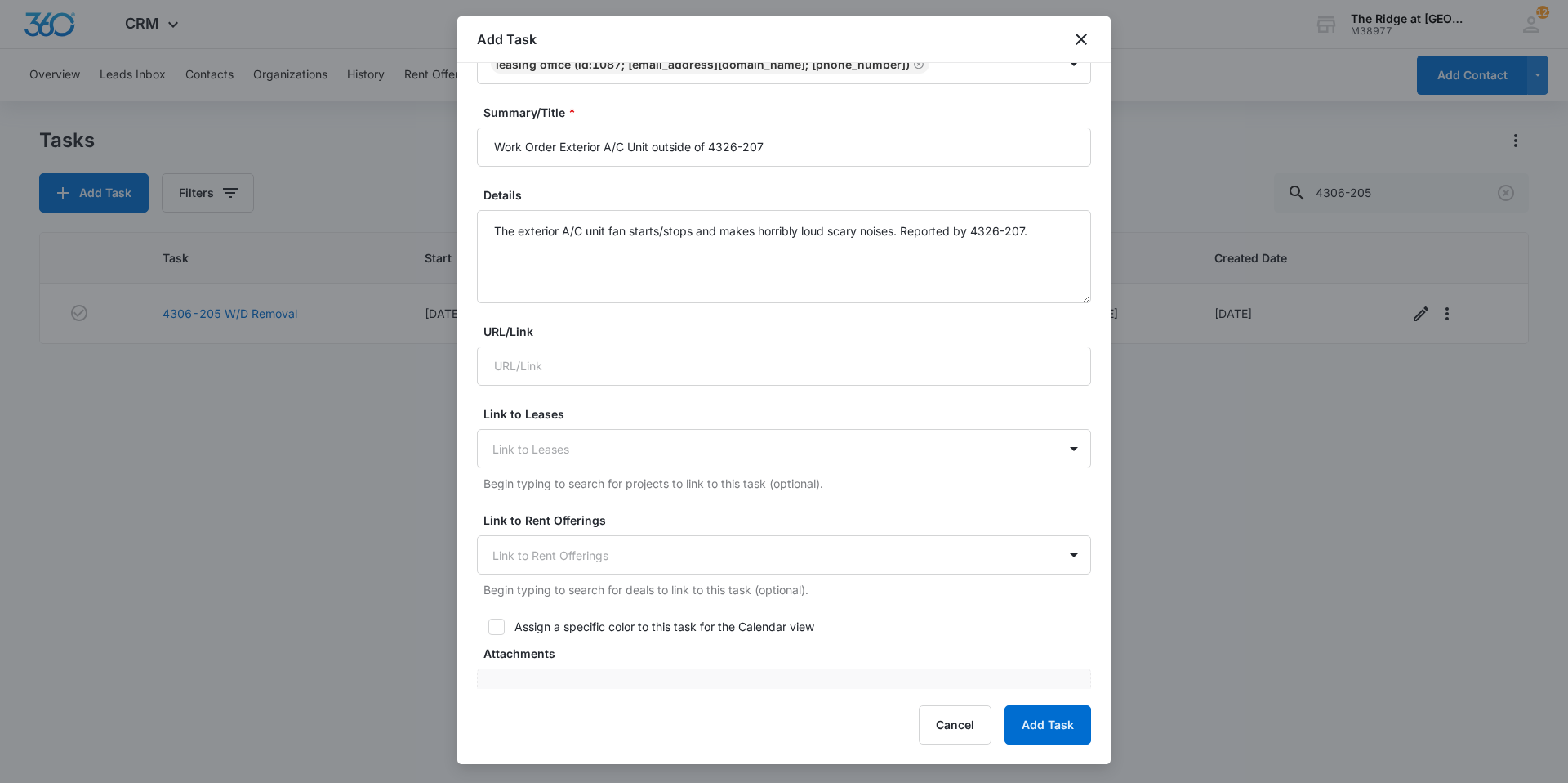
scroll to position [0, 0]
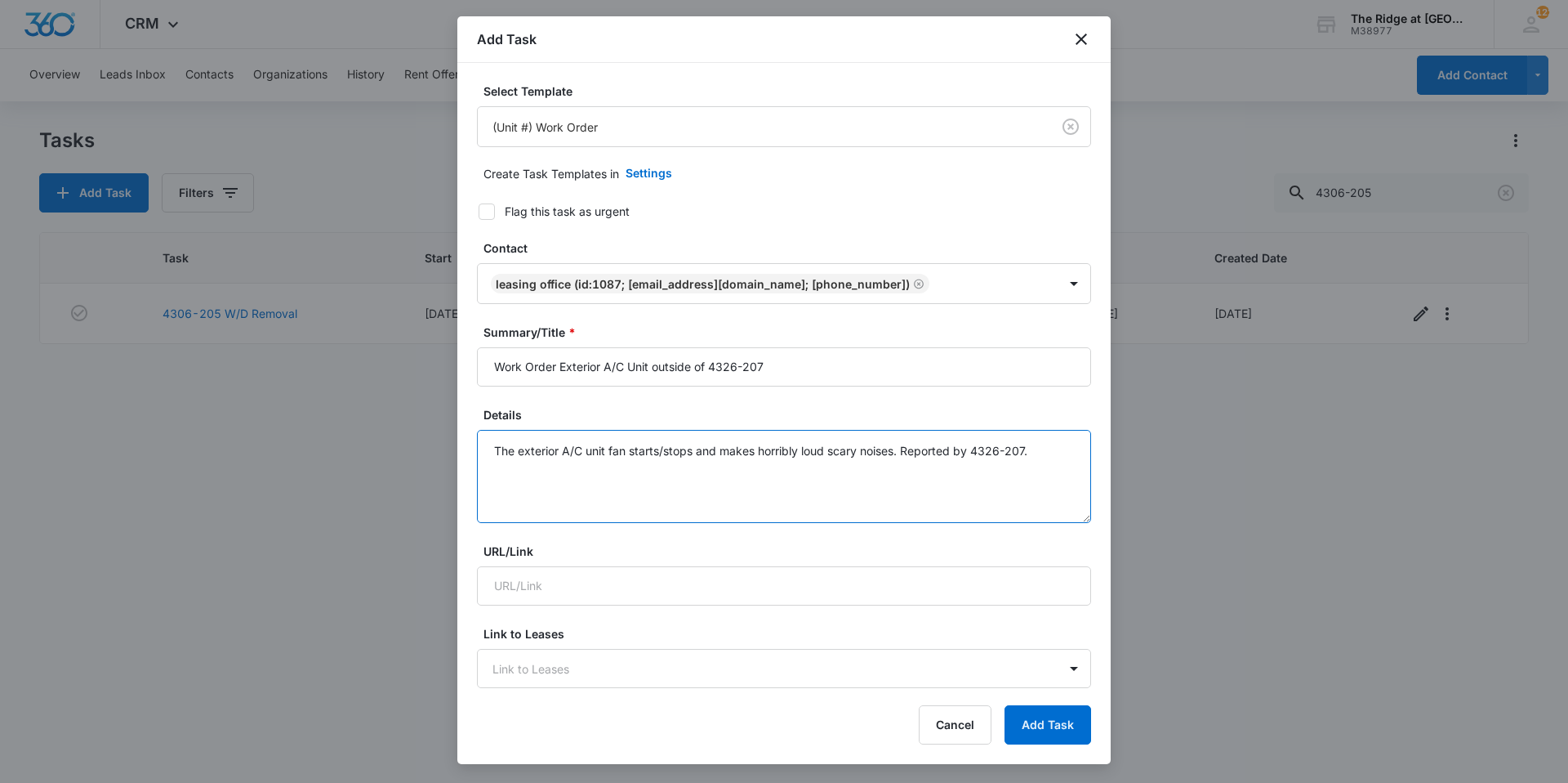
click at [1042, 454] on textarea "The exterior A/C unit fan starts/stops and makes horribly loud scary noises. Re…" at bounding box center [784, 476] width 614 height 93
type textarea "The exterior A/C unit fan starts/stops and makes horribly loud scary noises. Re…"
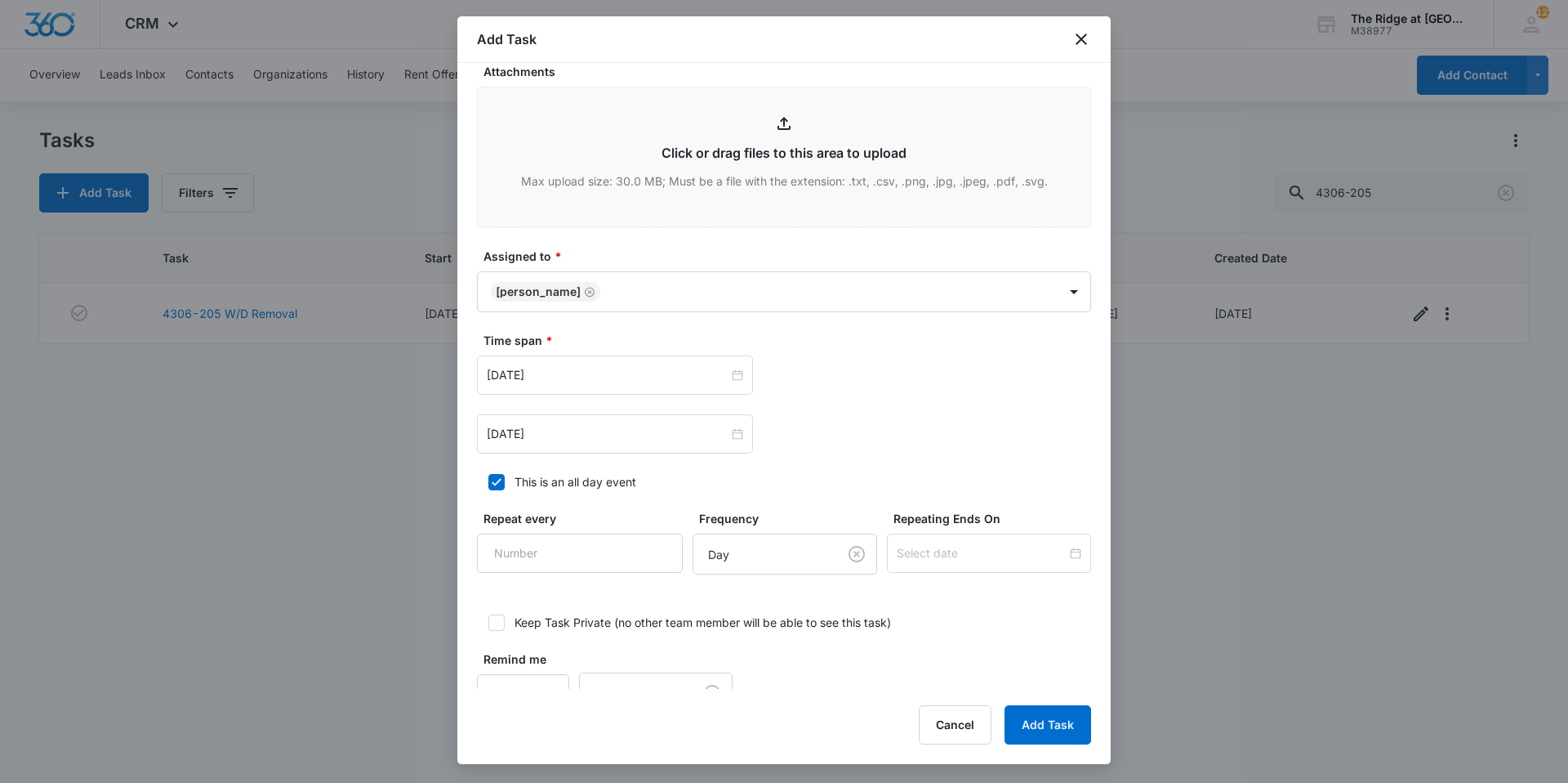
scroll to position [846, 0]
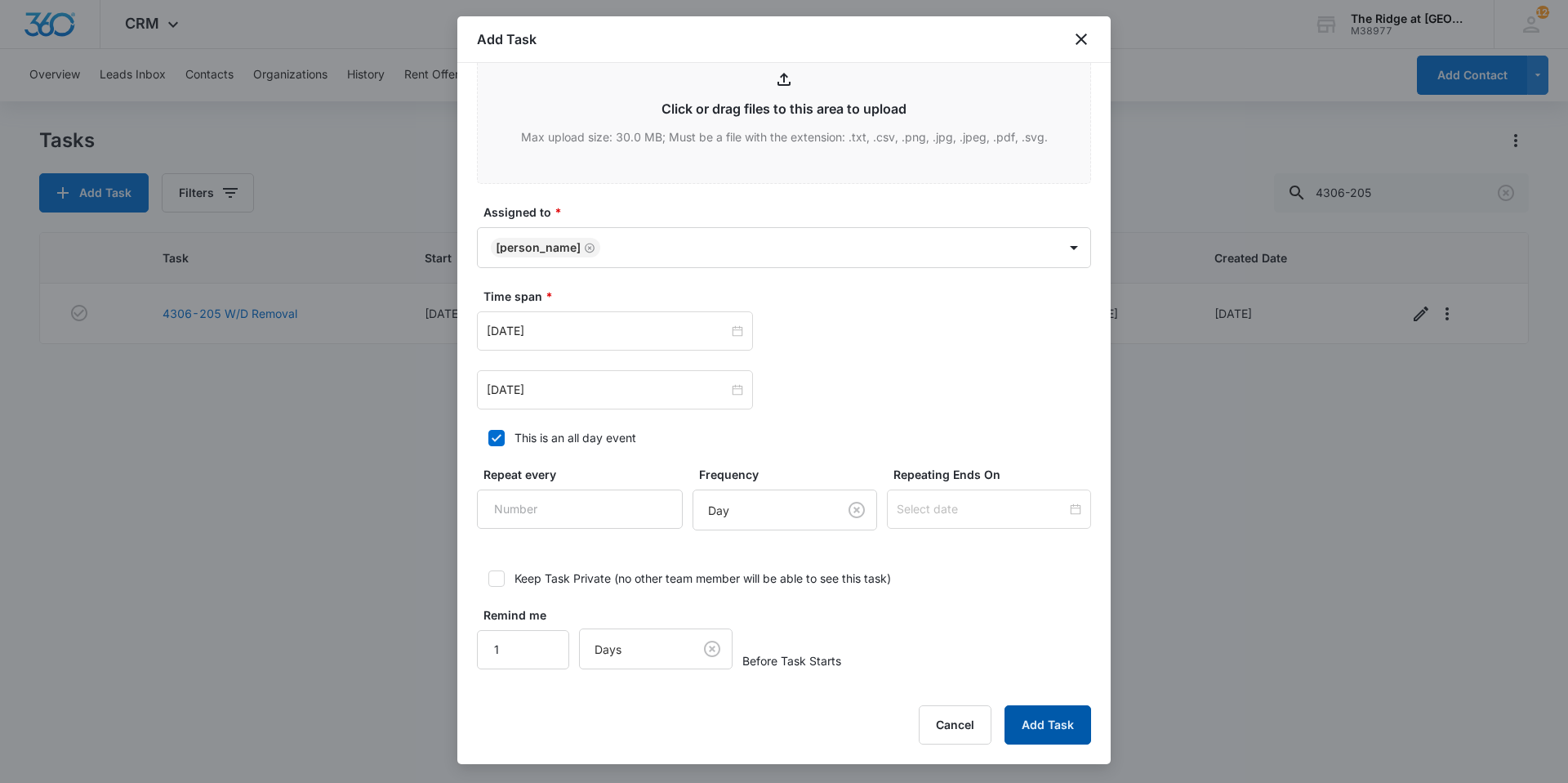
click at [1069, 725] on button "Add Task" at bounding box center [1048, 725] width 87 height 39
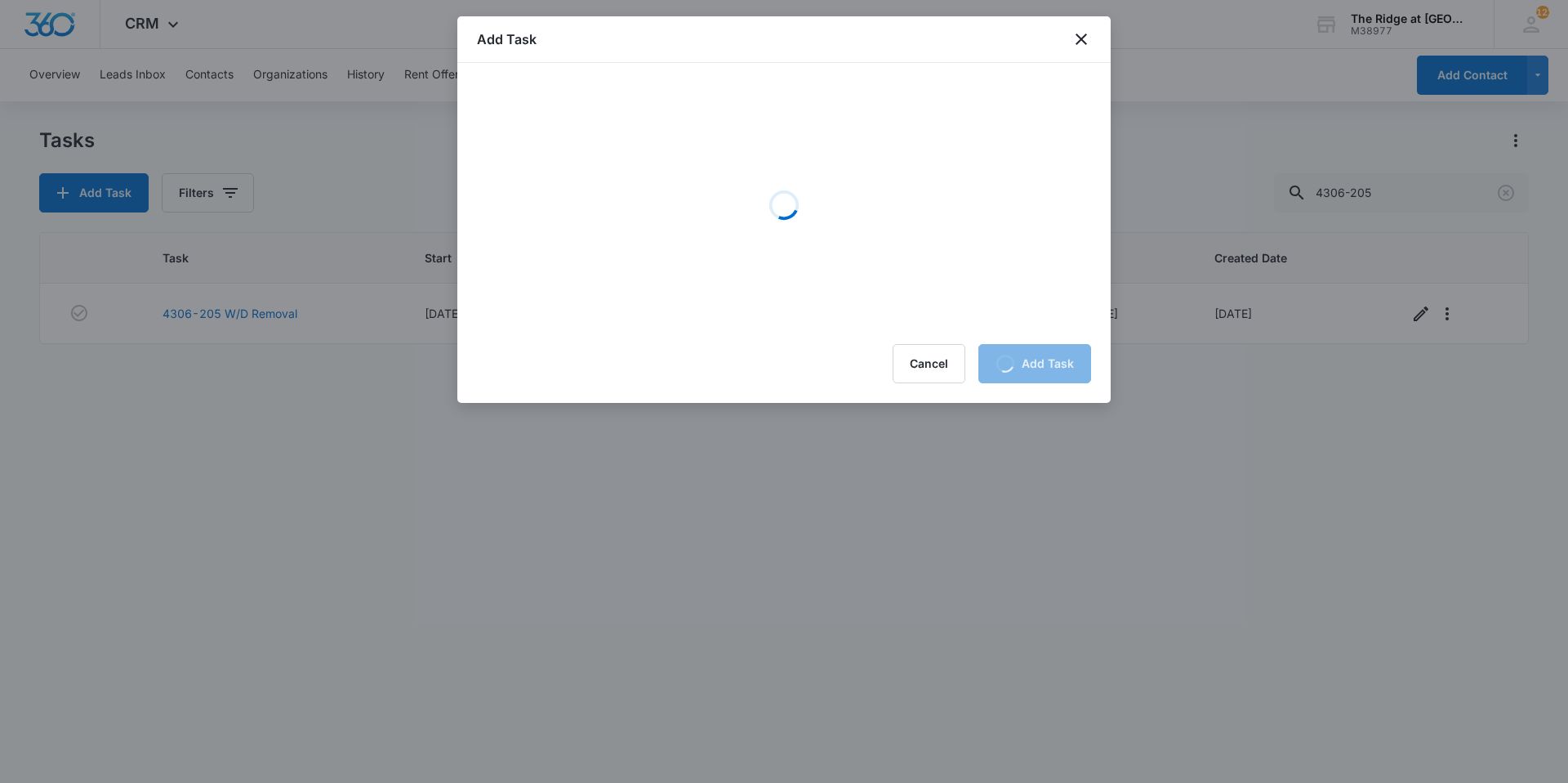
scroll to position [0, 0]
